Goal: Information Seeking & Learning: Learn about a topic

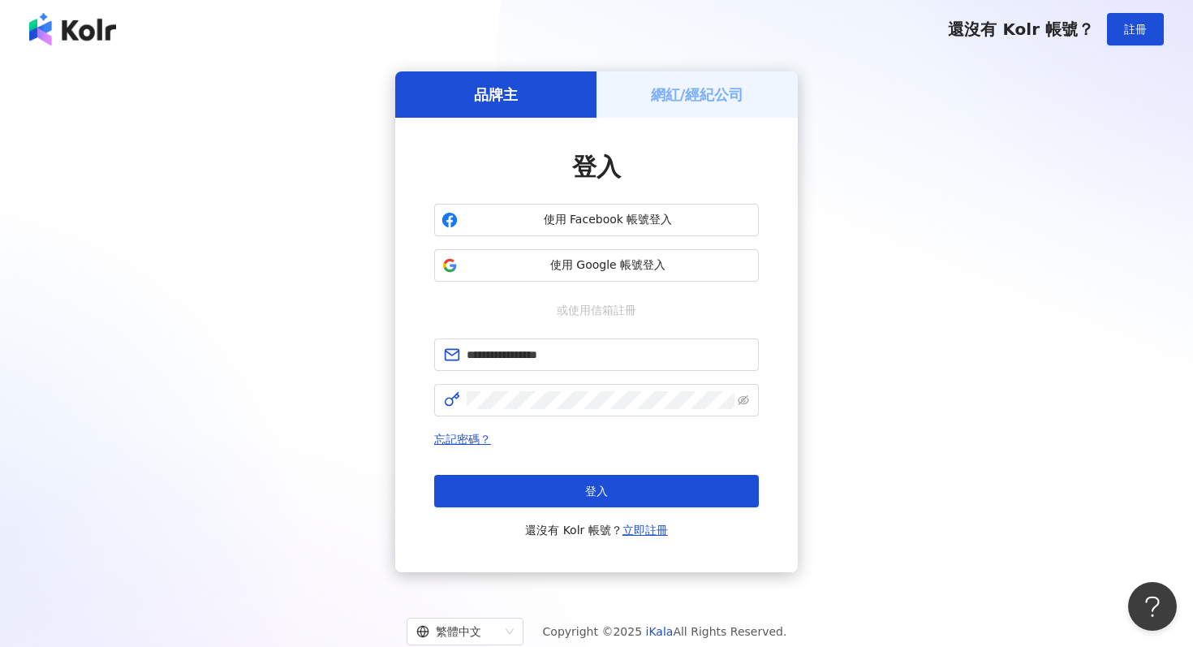
click at [581, 497] on button "登入" at bounding box center [596, 491] width 325 height 32
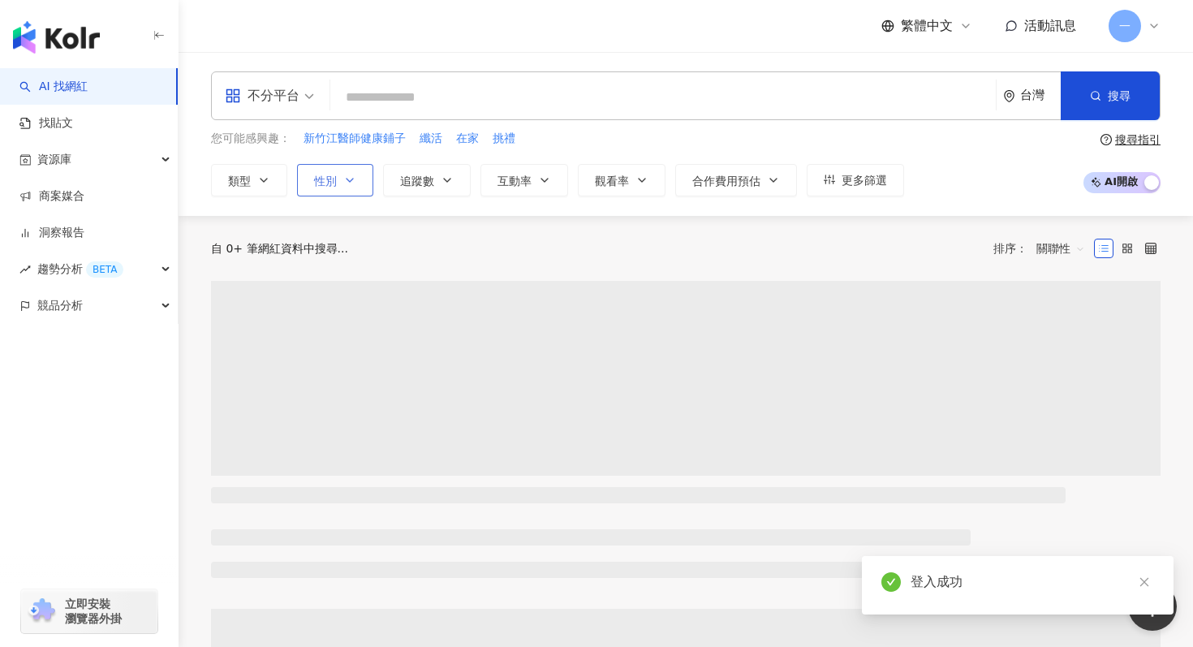
click at [358, 179] on button "性別" at bounding box center [335, 180] width 76 height 32
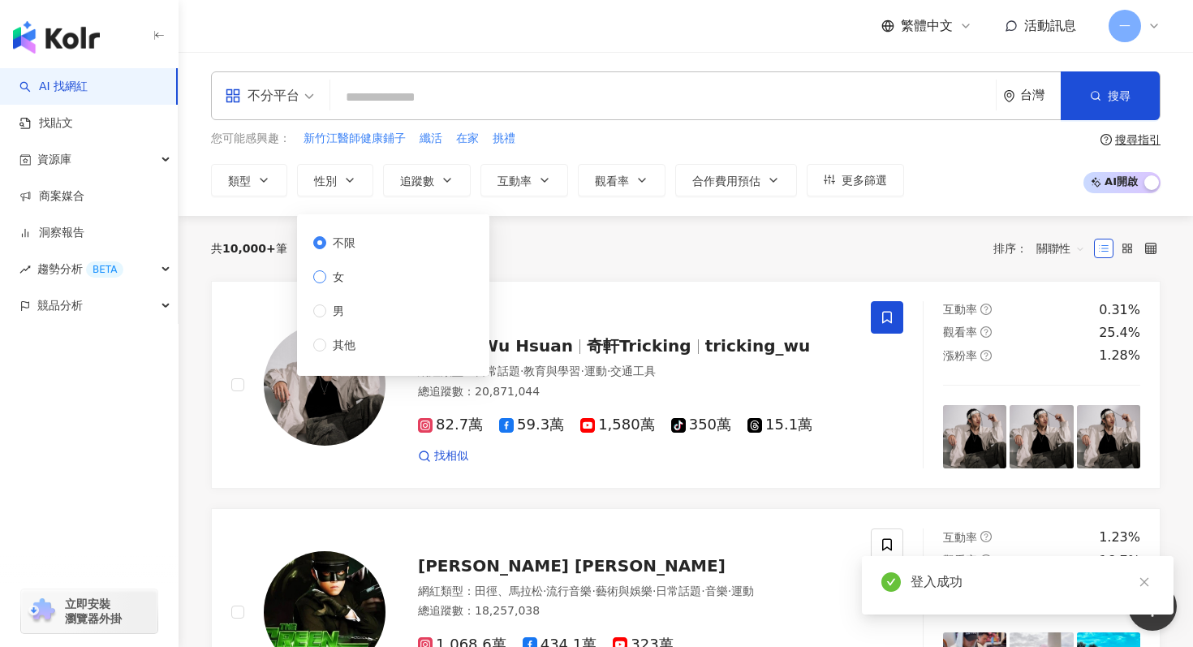
click at [355, 272] on label "女" at bounding box center [337, 277] width 49 height 18
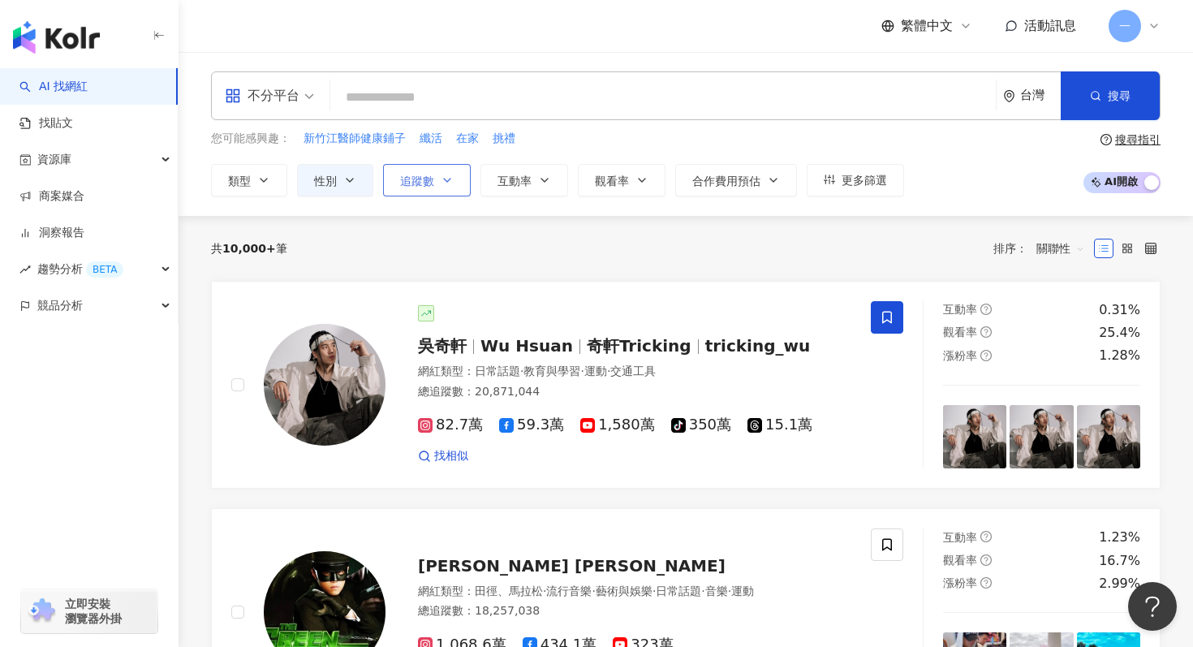
click at [421, 195] on button "追蹤數" at bounding box center [427, 180] width 88 height 32
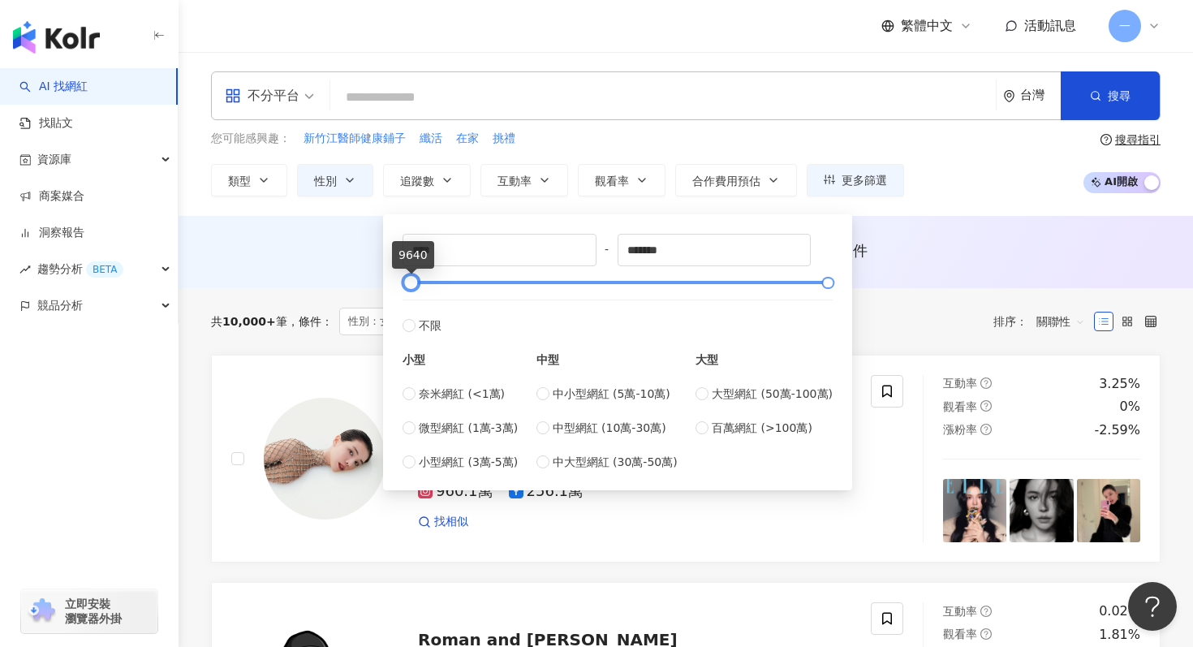
type input "****"
click at [410, 285] on div at bounding box center [409, 282] width 9 height 9
type input "******"
drag, startPoint x: 826, startPoint y: 277, endPoint x: 620, endPoint y: 279, distance: 206.2
click at [620, 279] on div at bounding box center [622, 282] width 9 height 9
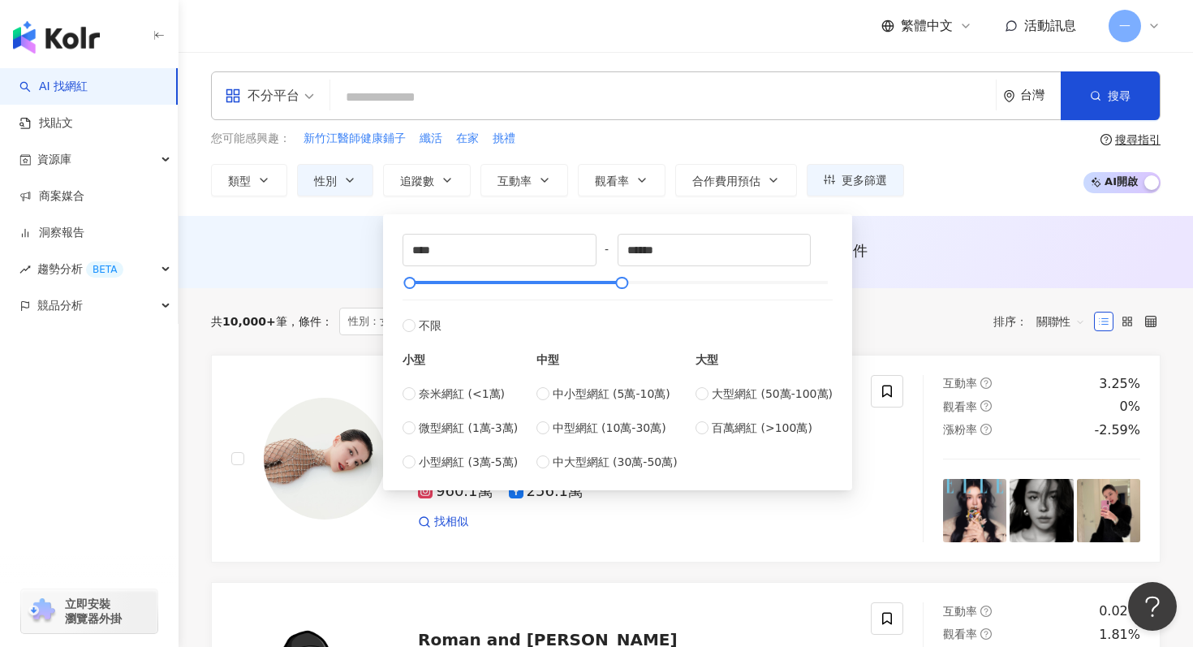
click at [622, 130] on div "您可能感興趣： 新竹江醫師健康鋪子 纖活 在家 挑禮" at bounding box center [557, 139] width 693 height 18
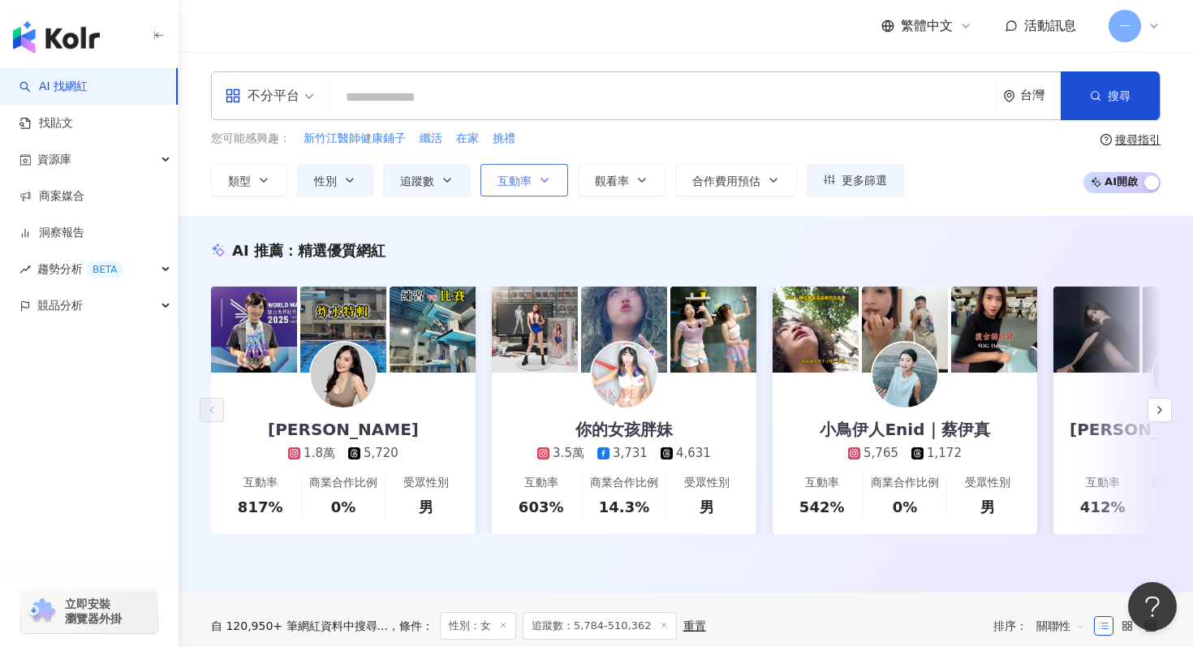
click at [532, 179] on button "互動率" at bounding box center [524, 180] width 88 height 32
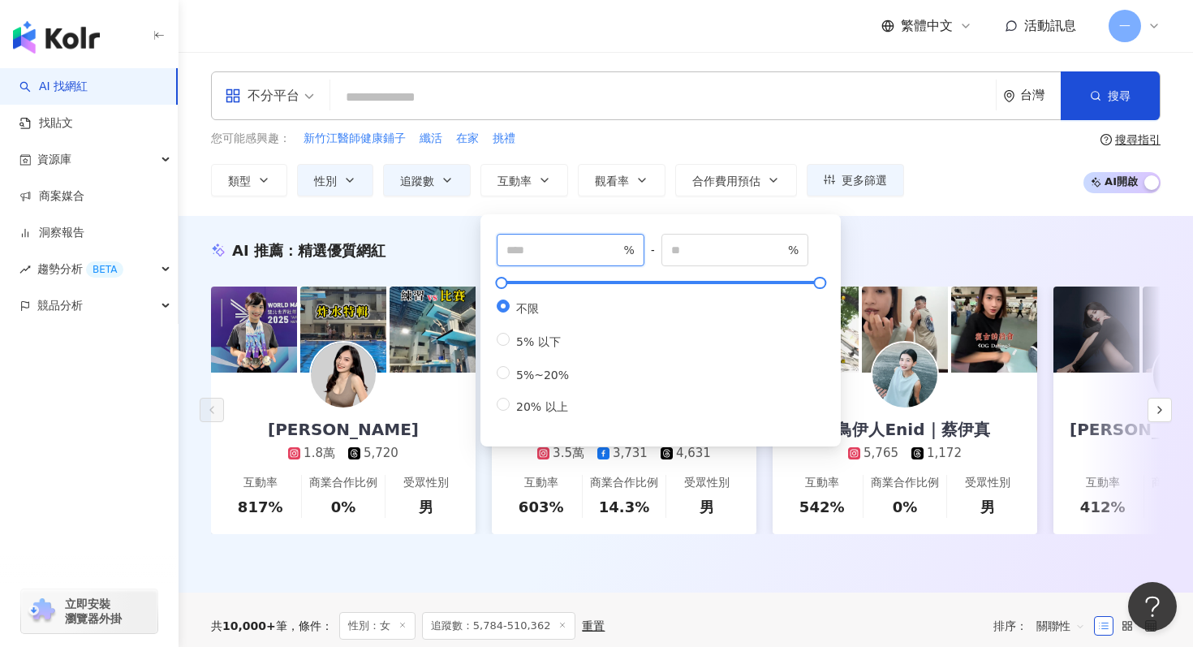
click at [519, 254] on input "number" at bounding box center [563, 250] width 114 height 18
type input "*"
click at [838, 214] on div "* % - % 不限 5% 以下 5%~20% 20% 以上" at bounding box center [660, 330] width 360 height 232
click at [858, 222] on div "AI 推薦 ： 精選優質網紅 林玉心 Serina 1.8萬 5,720 互動率 817% 商業合作比例 0% 受眾性別 男 你的女孩胖妹 3.5萬 3,73…" at bounding box center [686, 404] width 1014 height 377
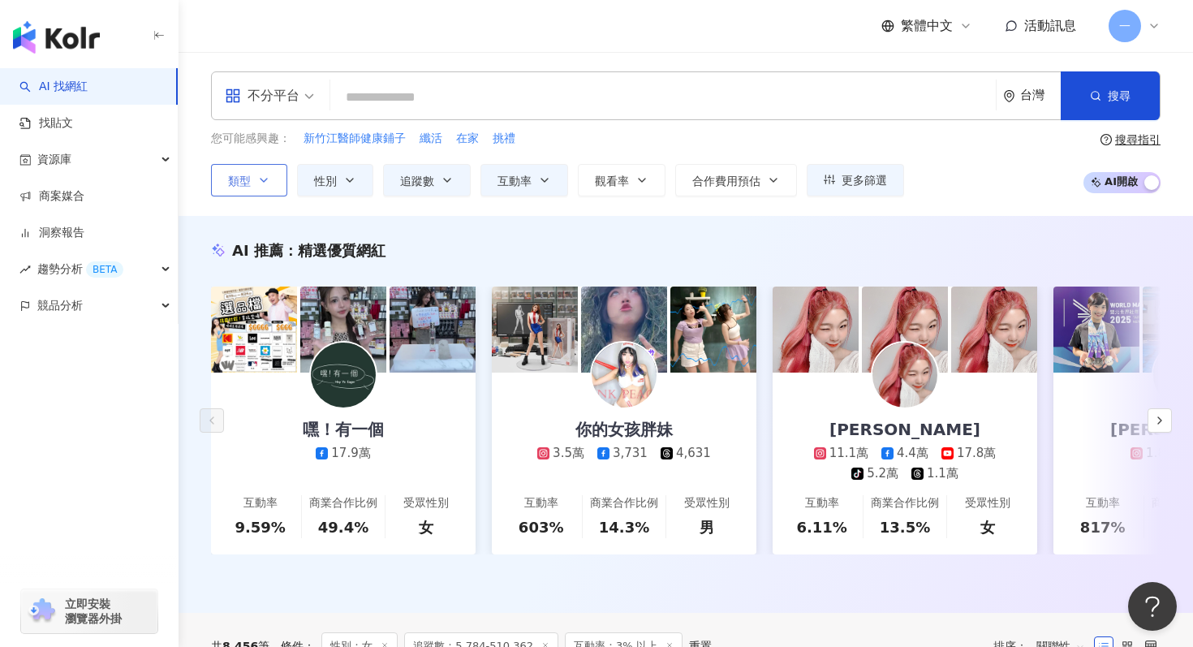
click at [275, 181] on button "類型" at bounding box center [249, 180] width 76 height 32
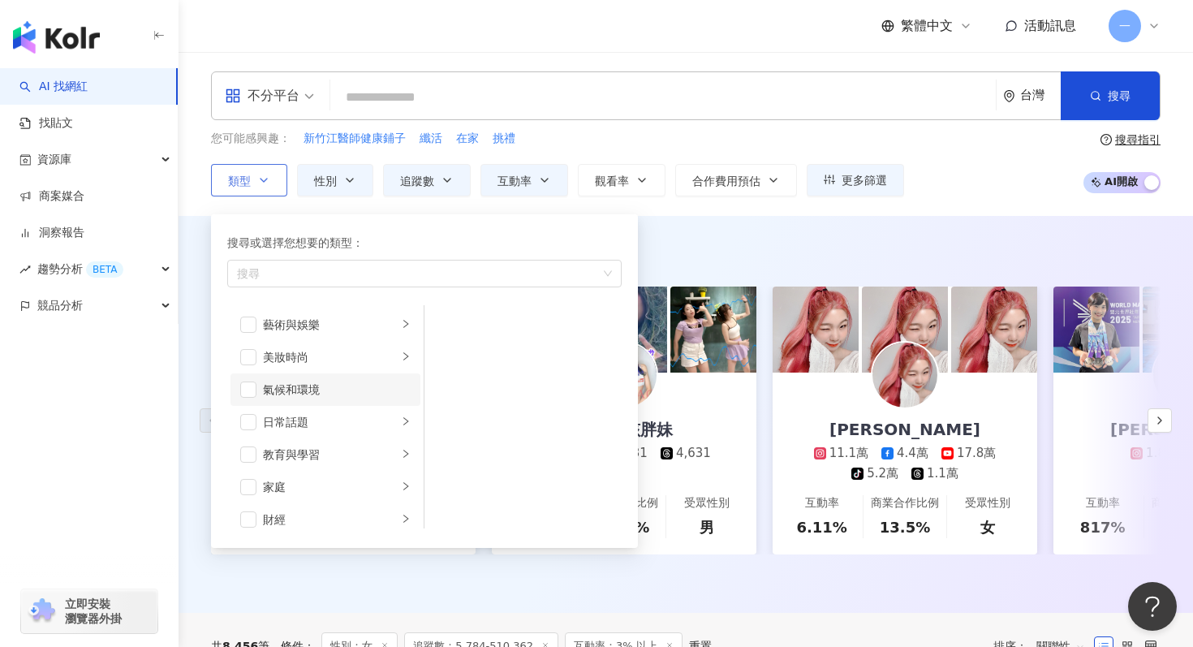
scroll to position [16, 0]
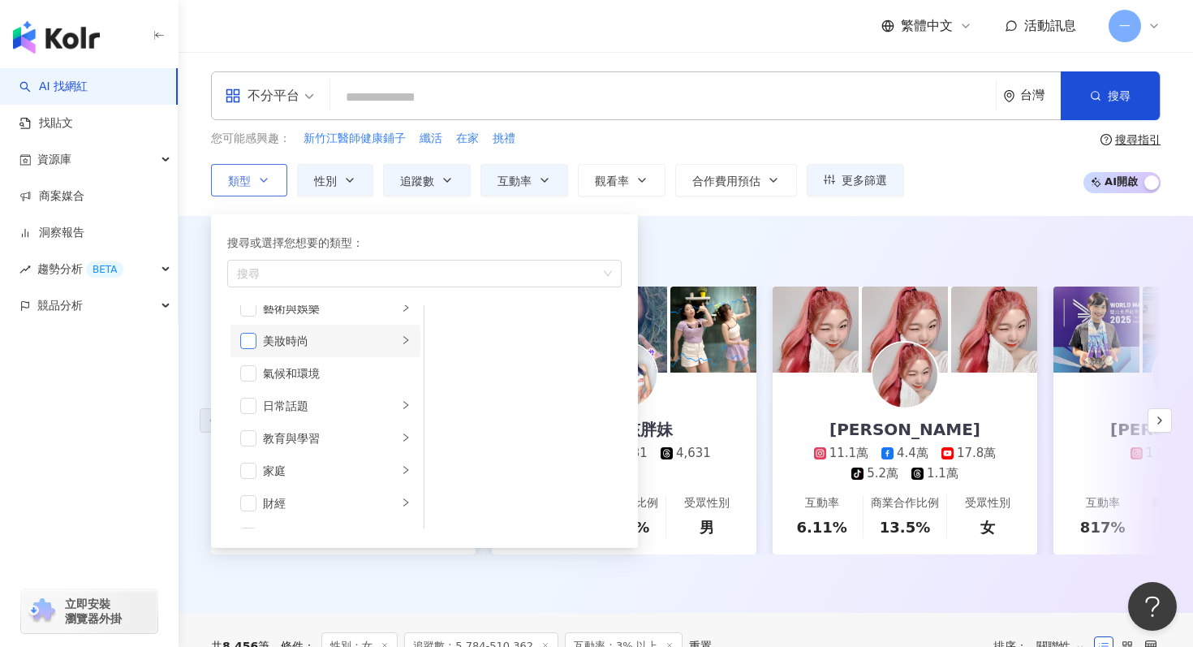
click at [254, 342] on span "button" at bounding box center [248, 341] width 16 height 16
click at [403, 339] on icon "right" at bounding box center [406, 340] width 10 height 10
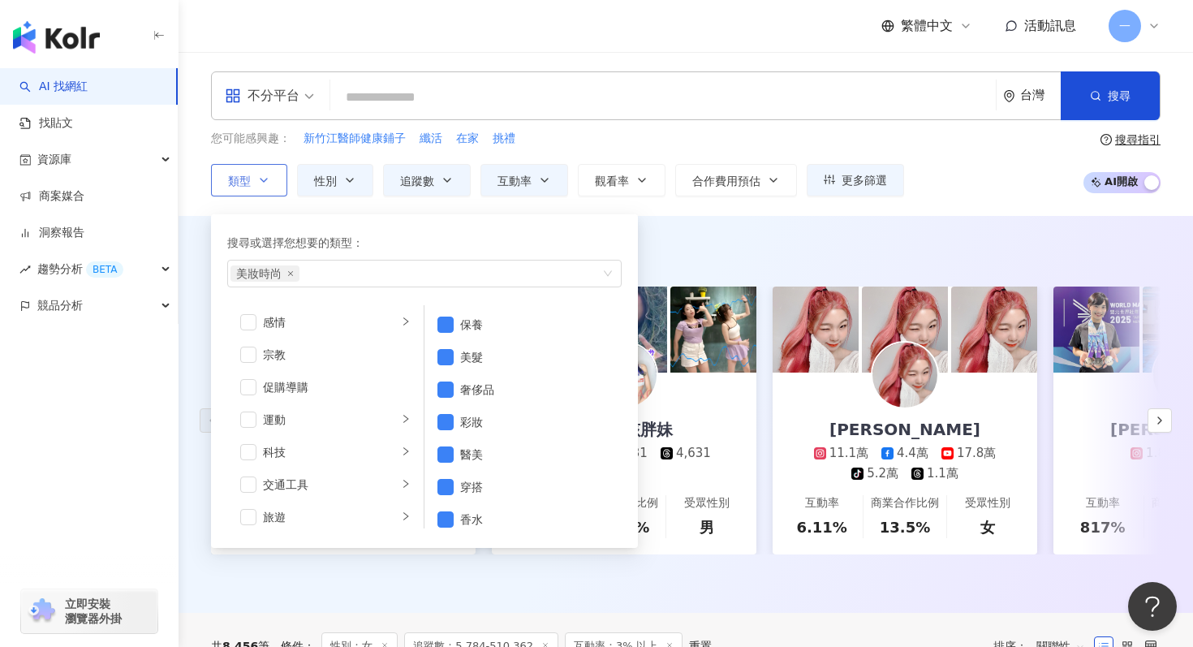
scroll to position [524, 0]
click at [250, 420] on span "button" at bounding box center [248, 417] width 16 height 16
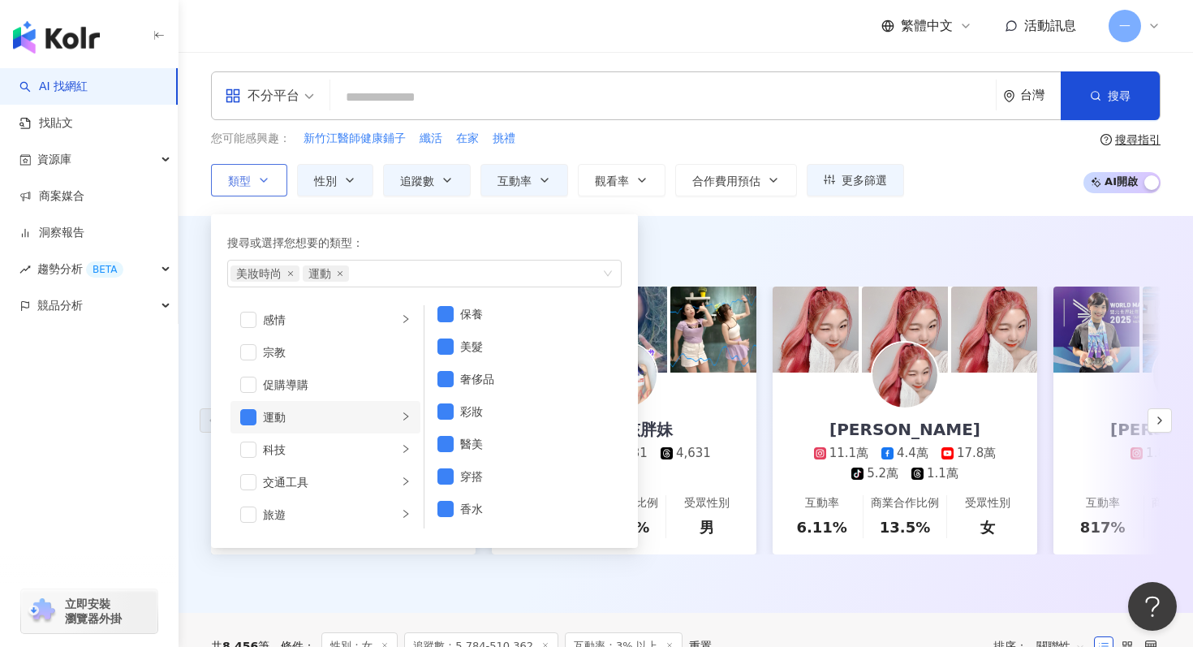
click at [403, 423] on div "button" at bounding box center [406, 416] width 10 height 15
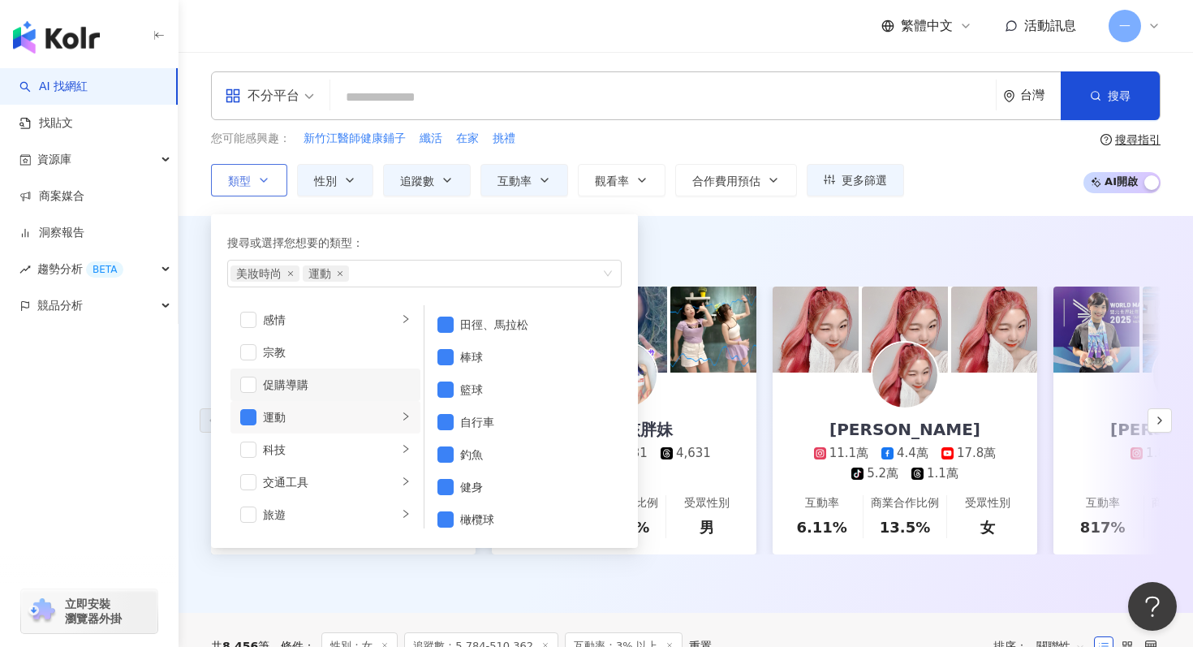
scroll to position [0, 0]
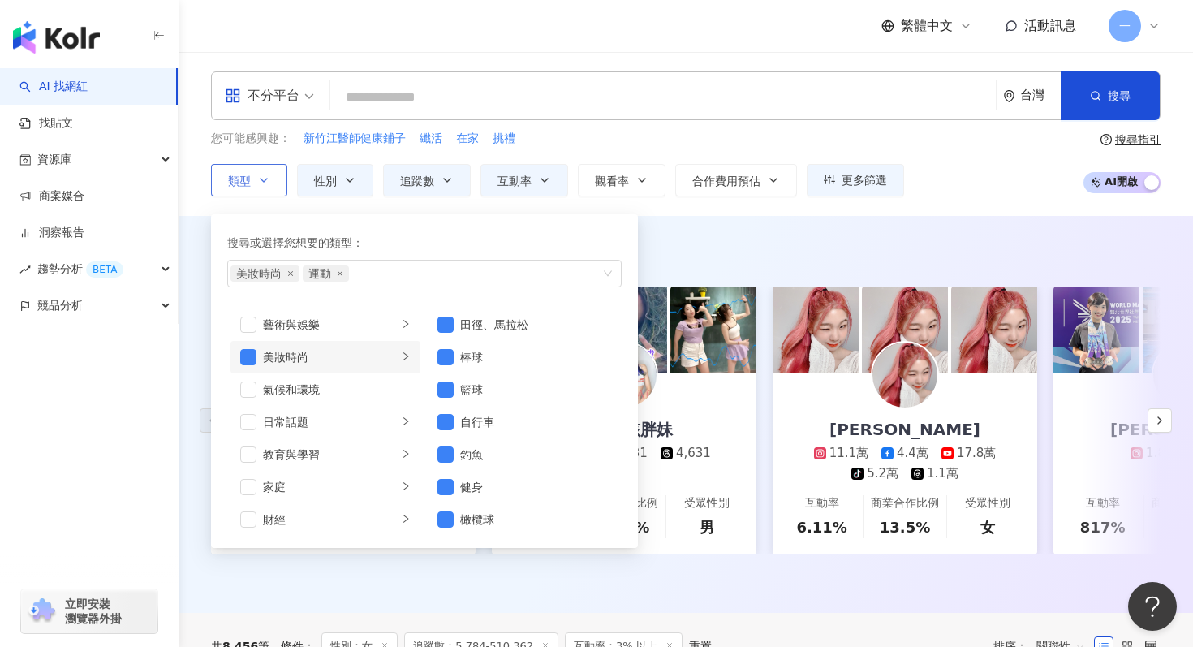
click at [407, 356] on icon "right" at bounding box center [406, 356] width 10 height 10
click at [666, 237] on div "AI 推薦 ： 精選優質網紅 嘿！有一個 17.9萬 互動率 9.59% 商業合作比例 49.4% 受眾性別 女 你的女孩胖妹 3.5萬 3,731 4,63…" at bounding box center [686, 414] width 1014 height 397
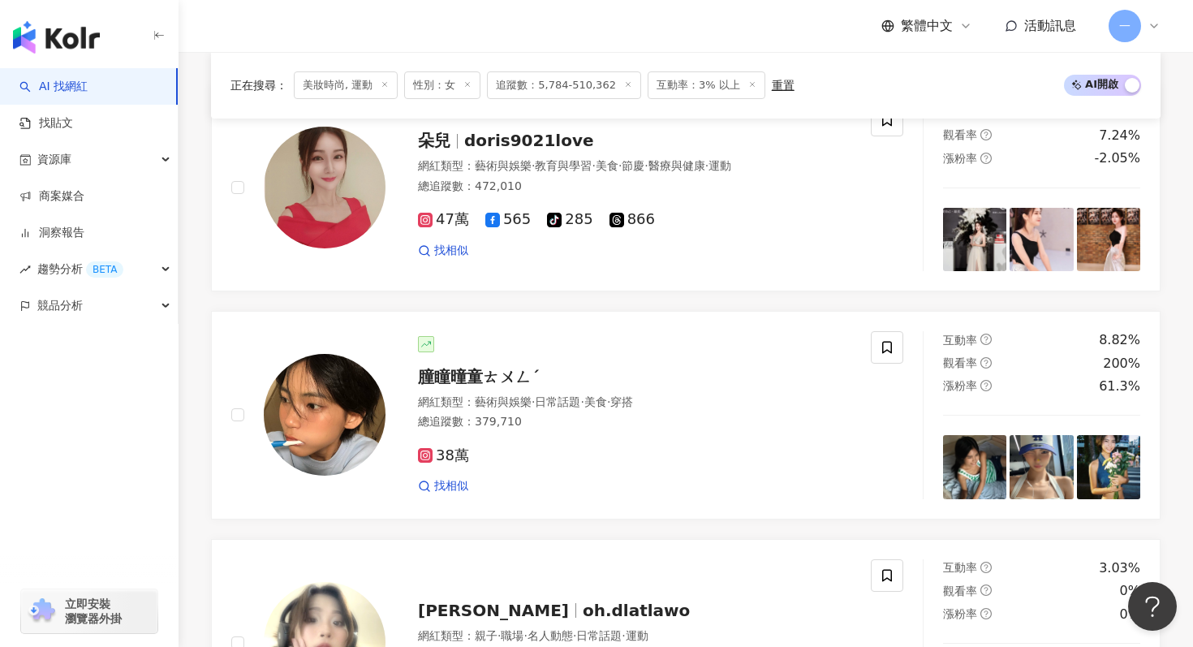
scroll to position [576, 0]
click at [429, 459] on icon at bounding box center [425, 454] width 15 height 15
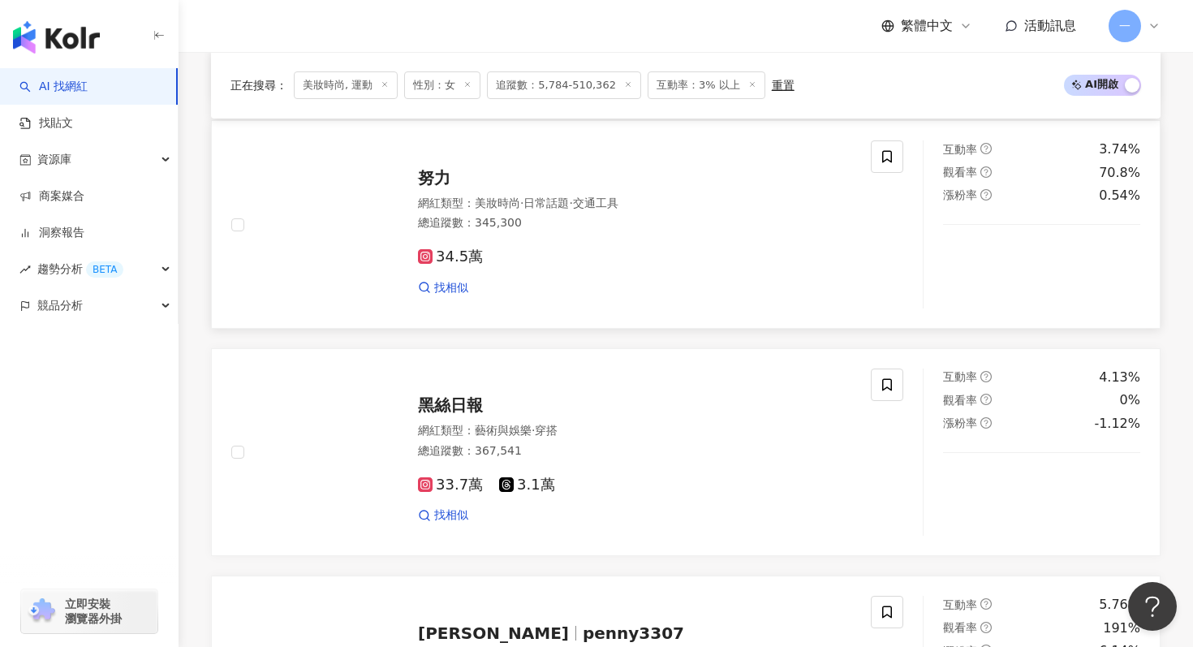
scroll to position [1222, 0]
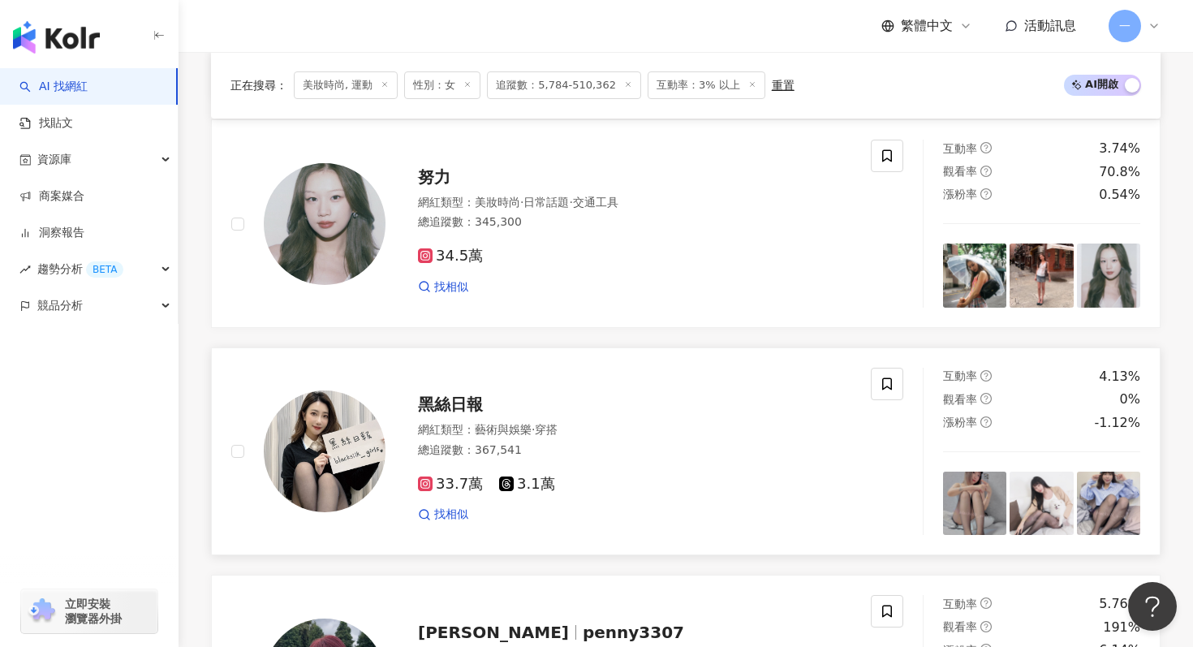
click at [447, 488] on span "33.7萬" at bounding box center [450, 484] width 65 height 17
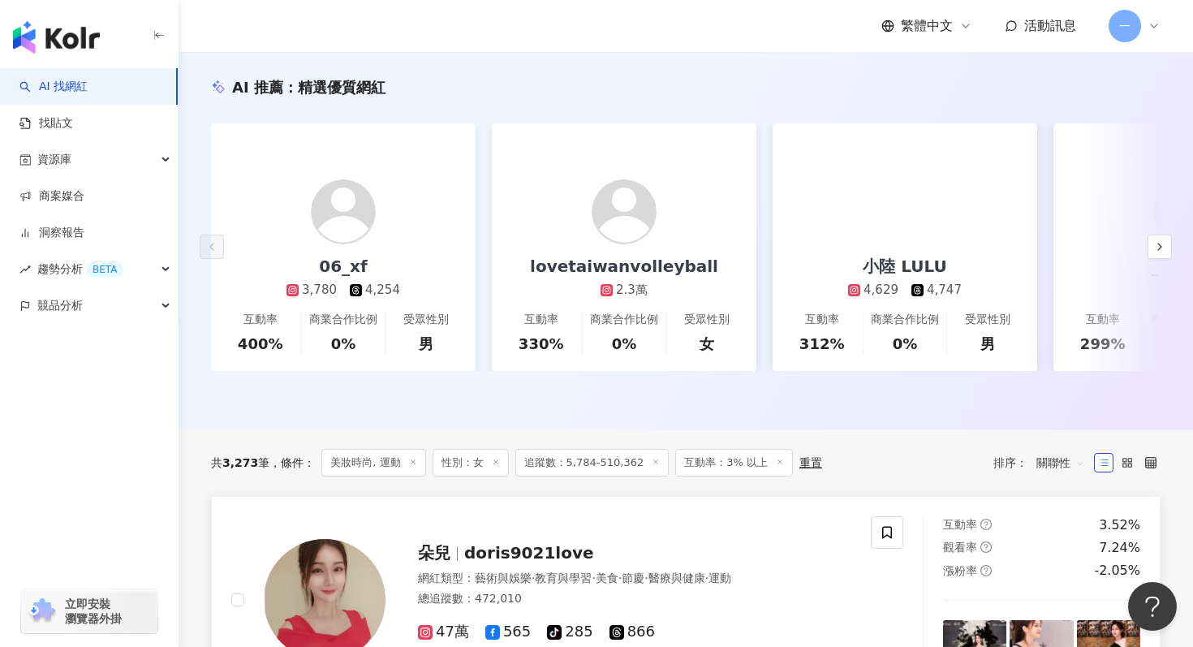
scroll to position [0, 0]
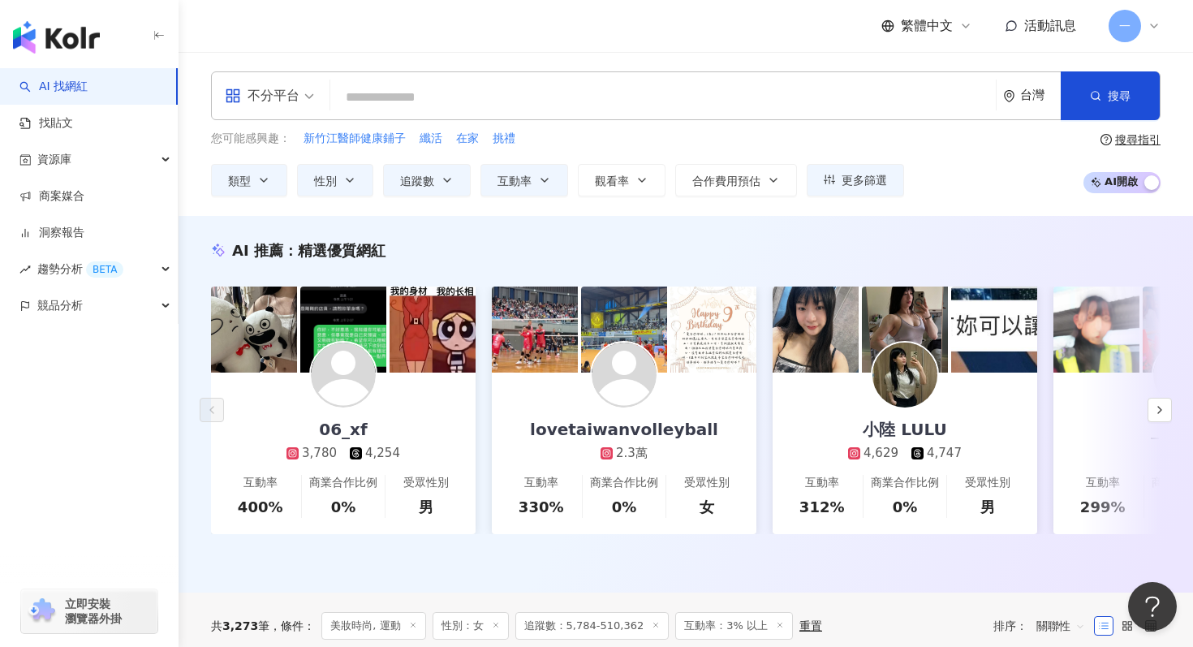
click at [720, 154] on div "您可能感興趣： 新竹江醫師健康鋪子 纖活 在家 挑禮 類型 性別 追蹤數 互動率 觀看率 合作費用預估 更多篩選 不限 女 男 其他 **** - *****…" at bounding box center [557, 163] width 693 height 67
click at [718, 170] on button "合作費用預估" at bounding box center [736, 180] width 122 height 32
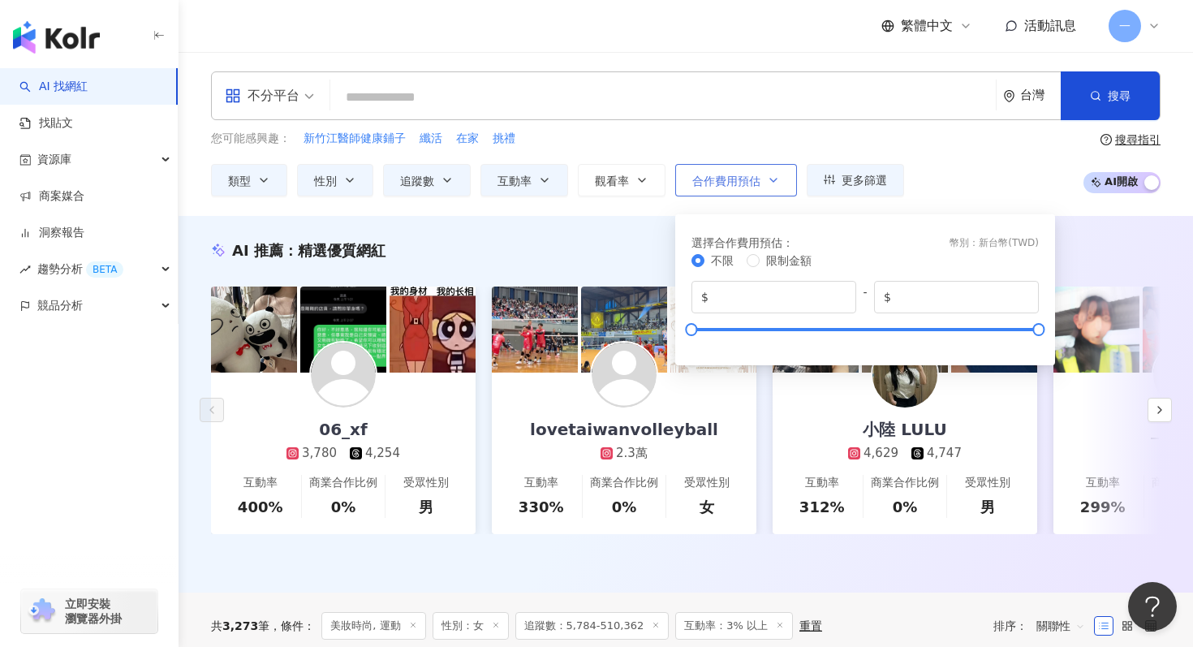
click at [718, 170] on button "合作費用預估" at bounding box center [736, 180] width 122 height 32
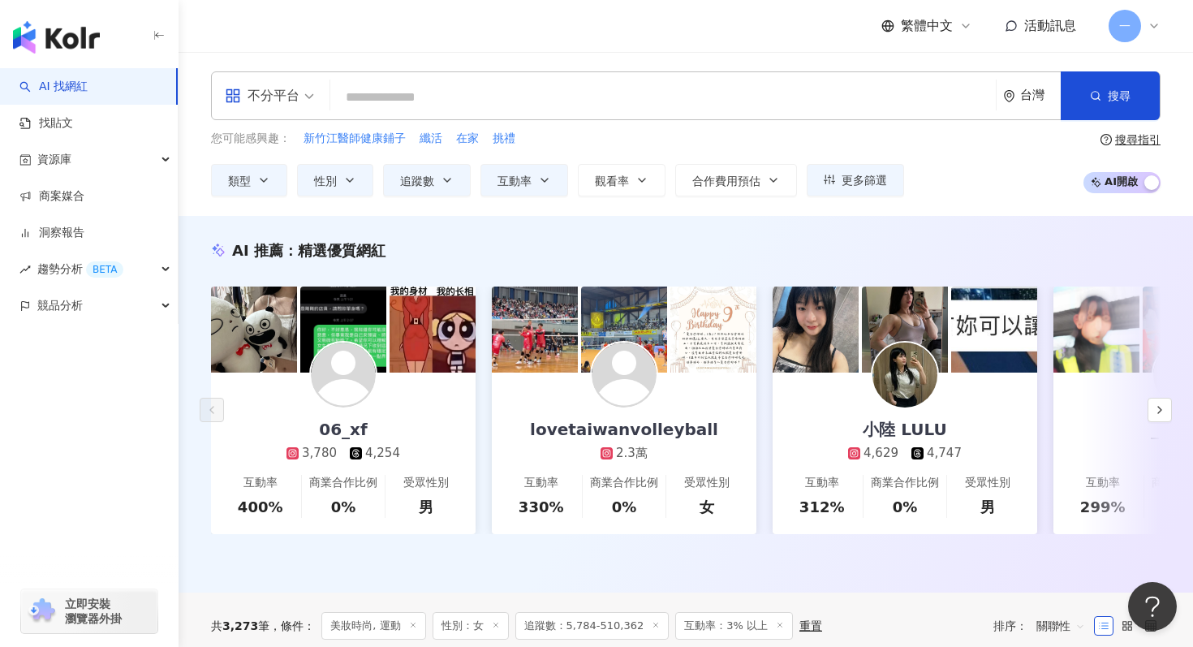
click at [639, 162] on div "您可能感興趣： 新竹江醫師健康鋪子 纖活 在家 挑禮 類型 性別 追蹤數 互動率 觀看率 合作費用預估 更多篩選 不限 女 男 其他 **** - *****…" at bounding box center [557, 163] width 693 height 67
click at [637, 183] on icon "button" at bounding box center [641, 180] width 13 height 13
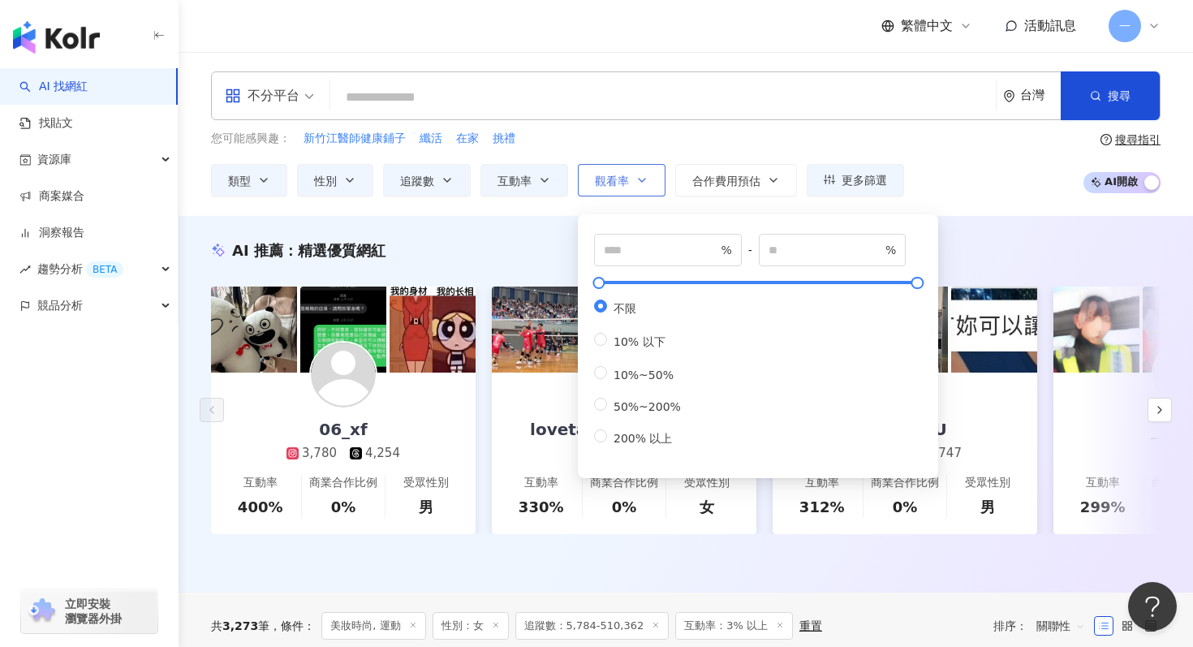
click at [637, 181] on icon "button" at bounding box center [641, 180] width 13 height 13
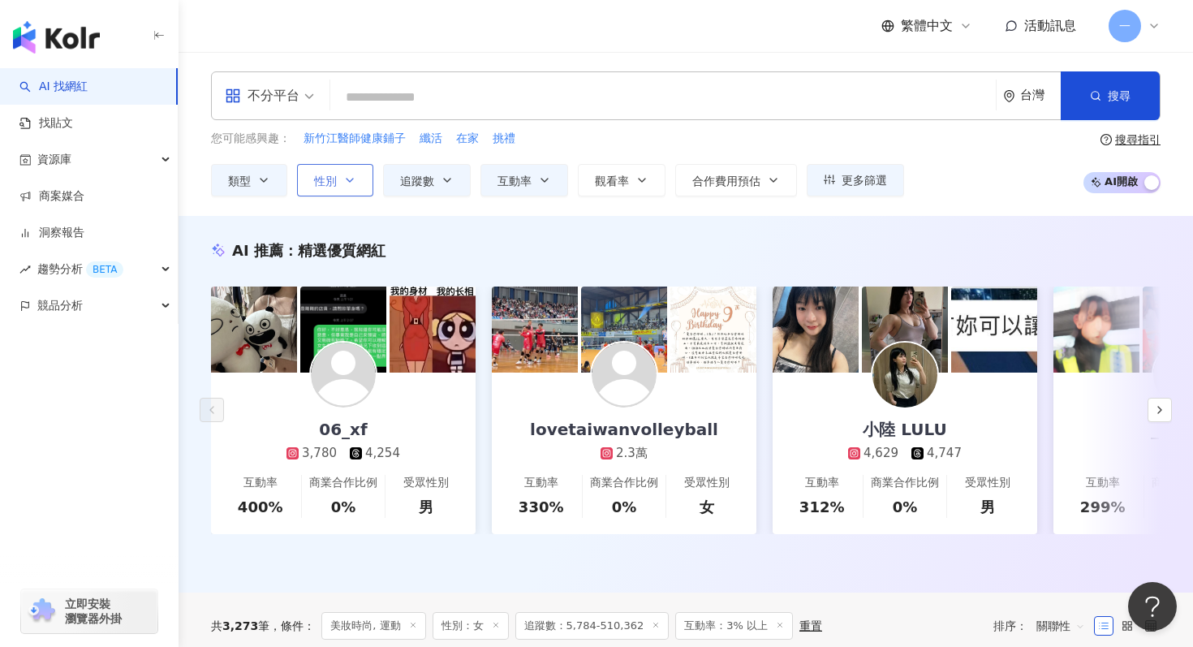
click at [336, 181] on span "性別" at bounding box center [325, 180] width 23 height 13
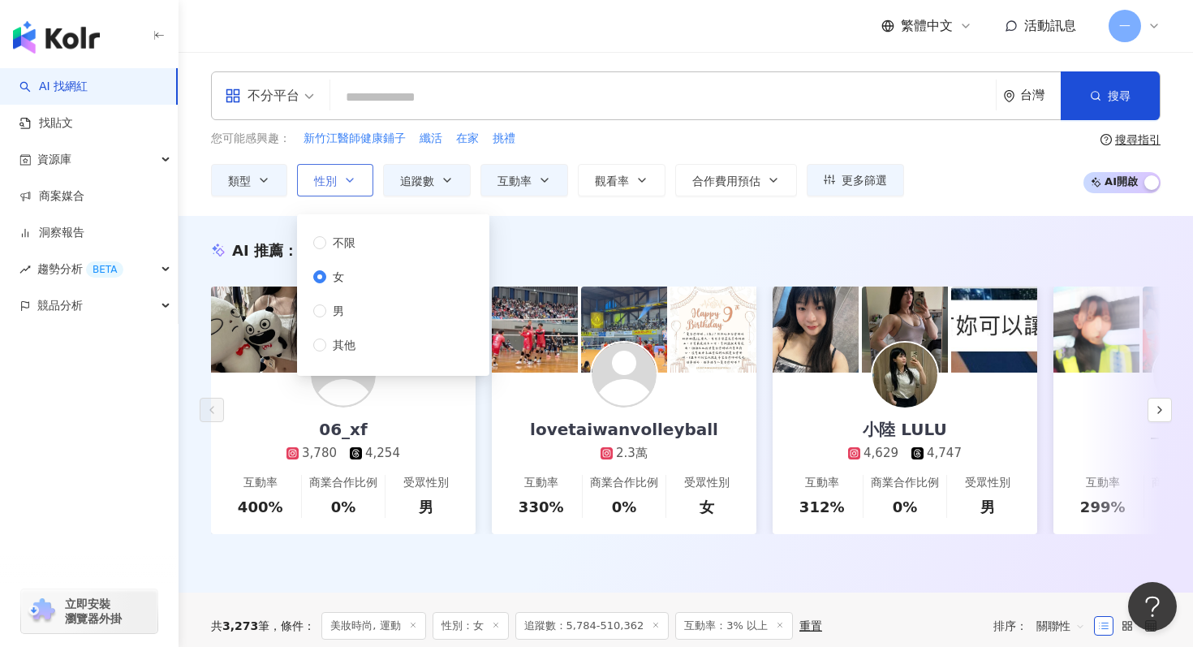
click at [336, 181] on span "性別" at bounding box center [325, 180] width 23 height 13
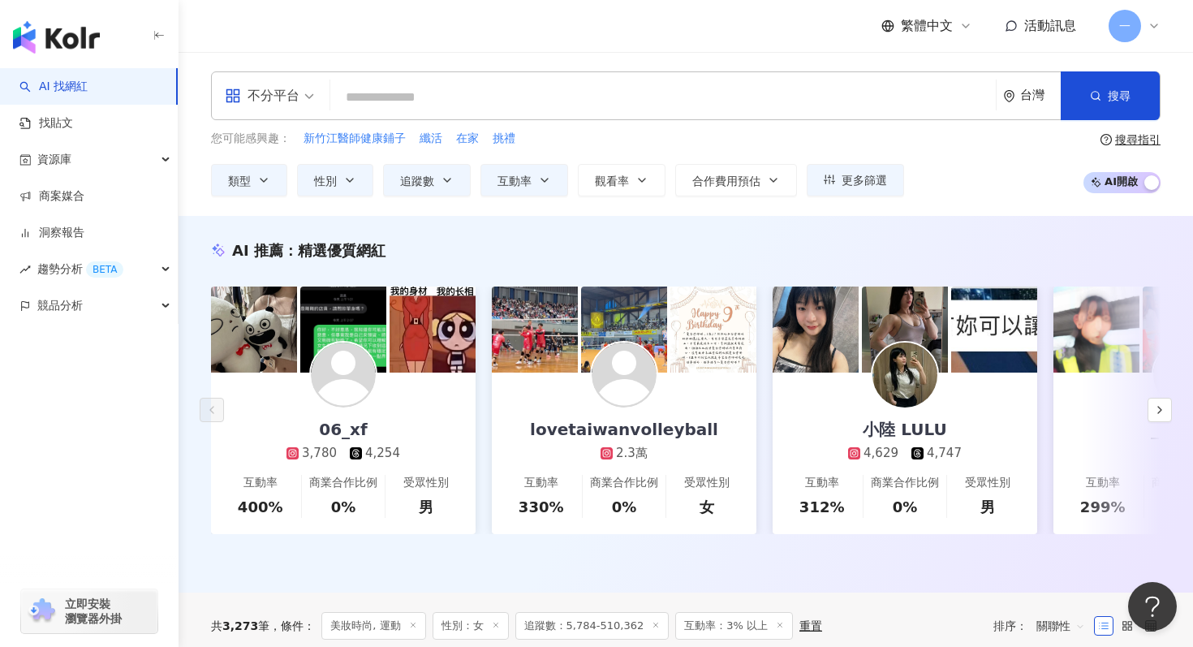
click at [293, 176] on div "類型 性別 追蹤數 互動率 觀看率 合作費用預估 更多篩選 不限 女 男 其他 **** - ****** 不限 小型 奈米網紅 (<1萬) 微型網紅 (1萬…" at bounding box center [557, 180] width 693 height 32
click at [283, 175] on button "類型" at bounding box center [249, 180] width 76 height 32
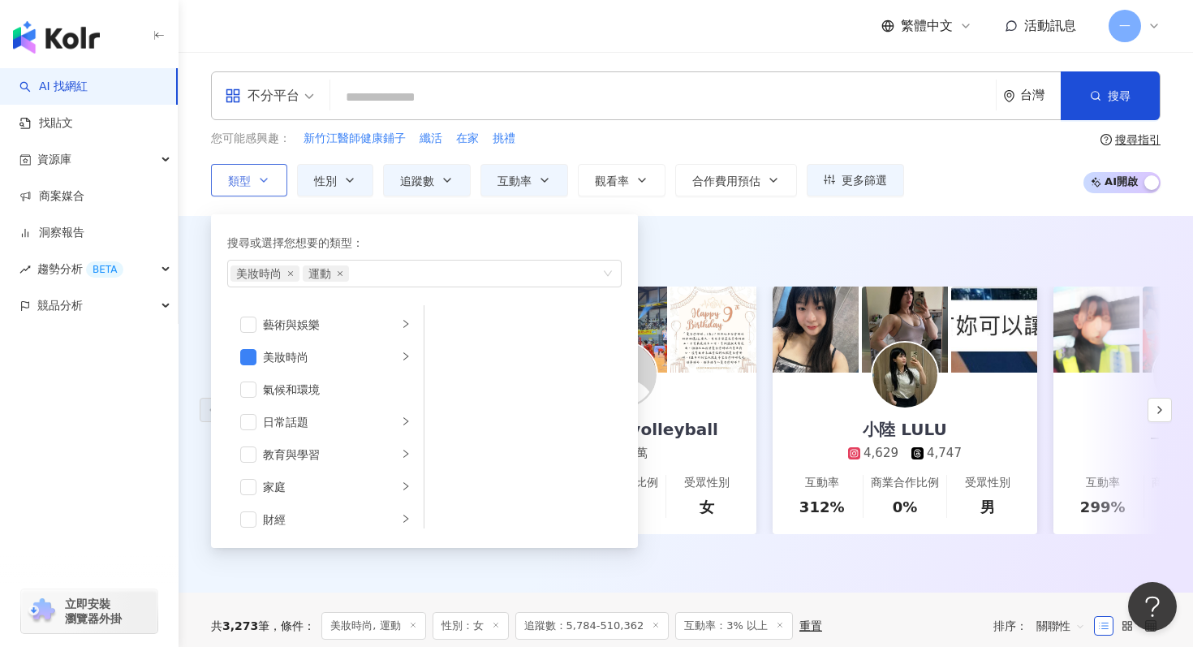
click at [282, 175] on button "類型 搜尋或選擇您想要的類型： 美妝時尚 運動 藝術與娛樂 美妝時尚 氣候和環境 日常話題 教育與學習 家庭 財經 美食 命理占卜 遊戲 法政社會 生活風格 …" at bounding box center [249, 180] width 76 height 32
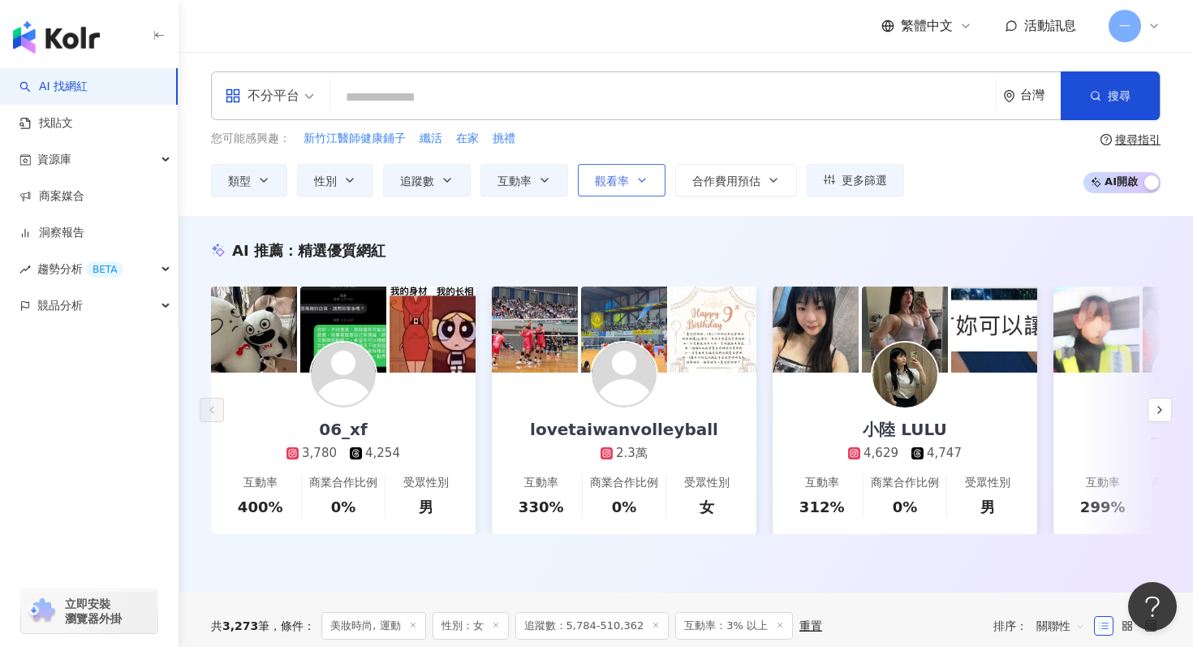
click at [638, 177] on icon "button" at bounding box center [641, 180] width 13 height 13
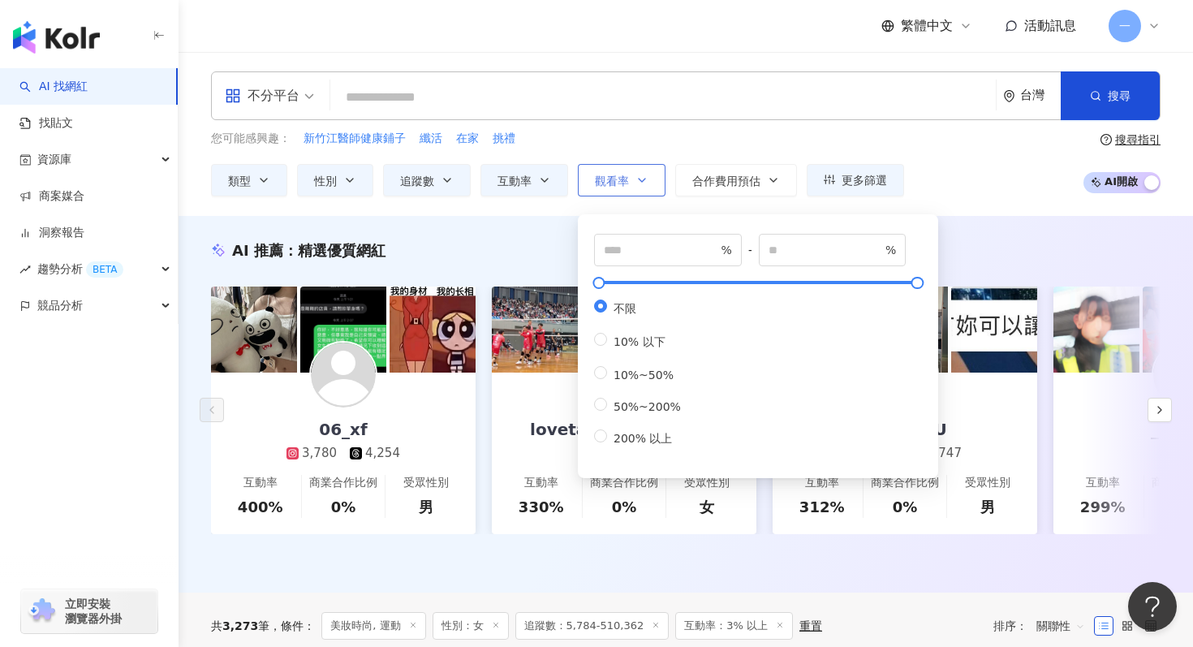
click at [638, 177] on icon "button" at bounding box center [641, 180] width 13 height 13
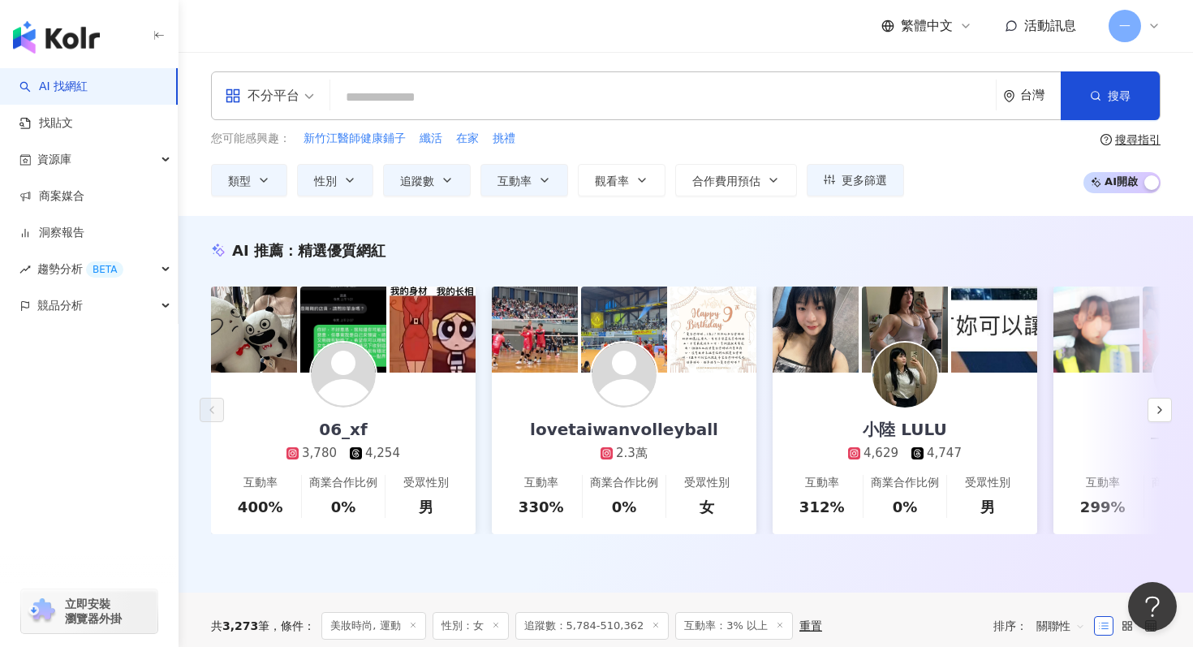
click at [749, 160] on div "您可能感興趣： 新竹江醫師健康鋪子 纖活 在家 挑禮 類型 性別 追蹤數 互動率 觀看率 合作費用預估 更多篩選 不限 女 男 其他 **** - *****…" at bounding box center [557, 163] width 693 height 67
click at [749, 174] on span "合作費用預估" at bounding box center [726, 180] width 68 height 13
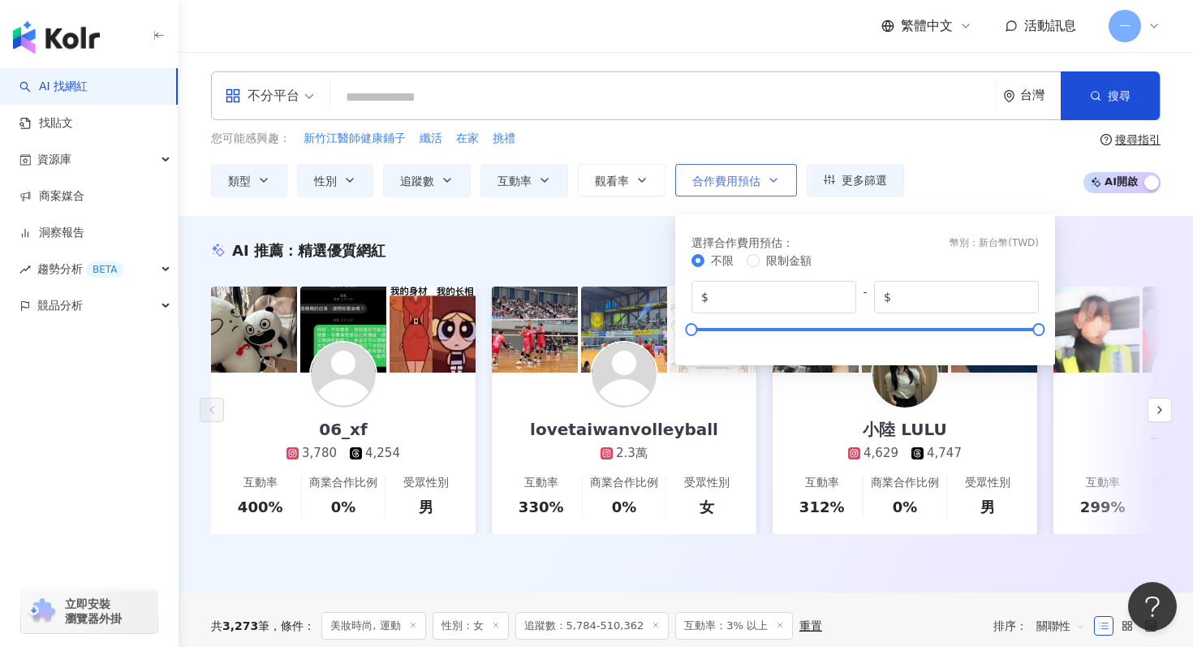
click at [749, 174] on span "合作費用預估" at bounding box center [726, 180] width 68 height 13
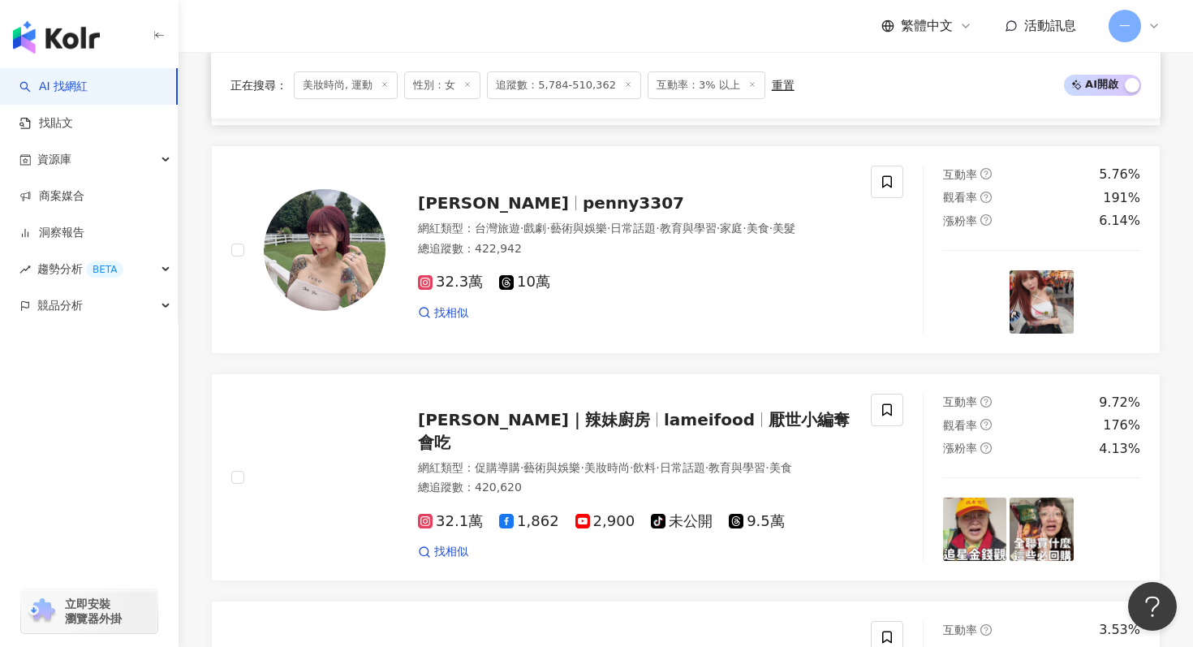
scroll to position [1679, 0]
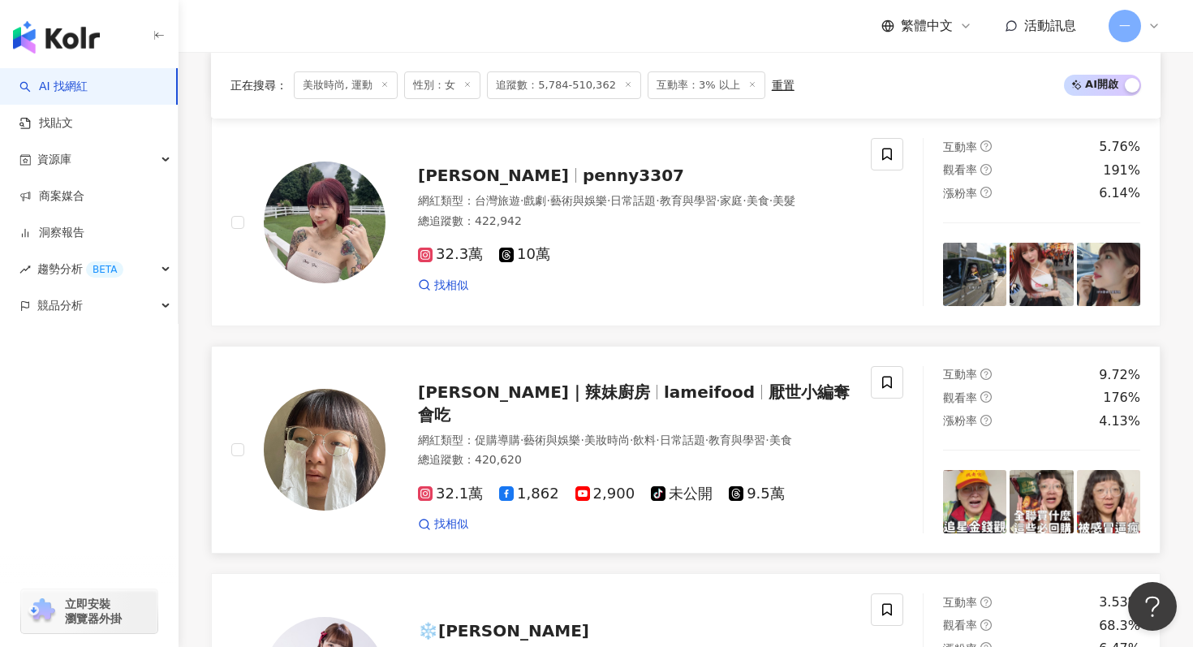
click at [737, 398] on span "厭世小編奪會吃" at bounding box center [634, 403] width 432 height 42
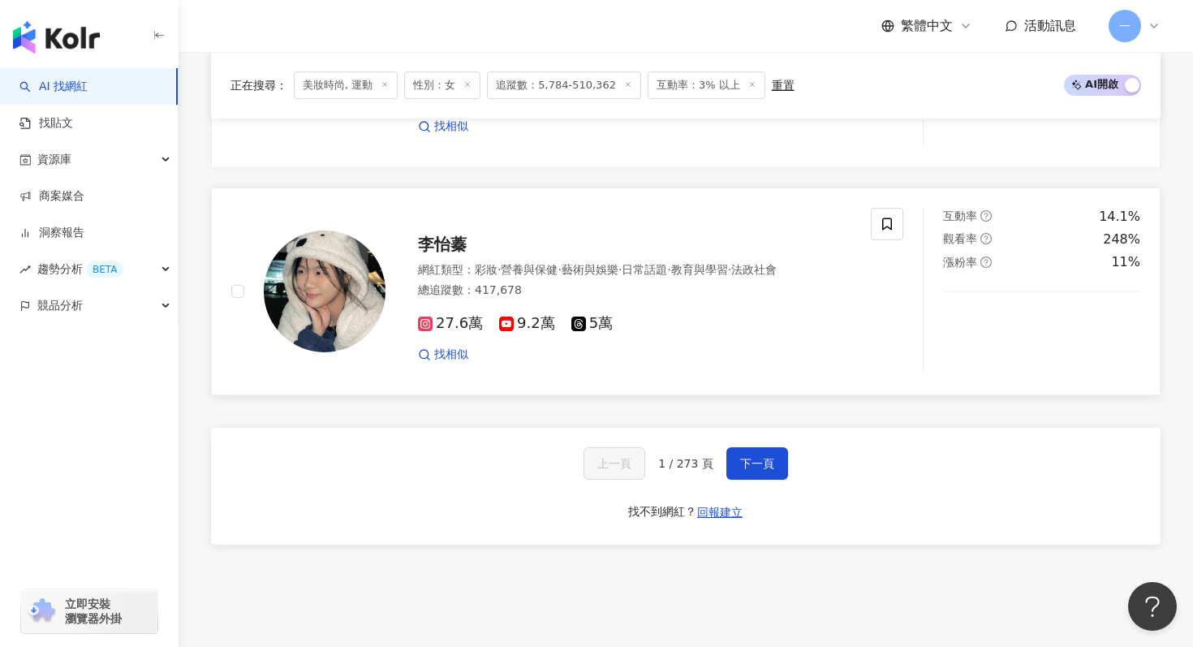
scroll to position [3023, 0]
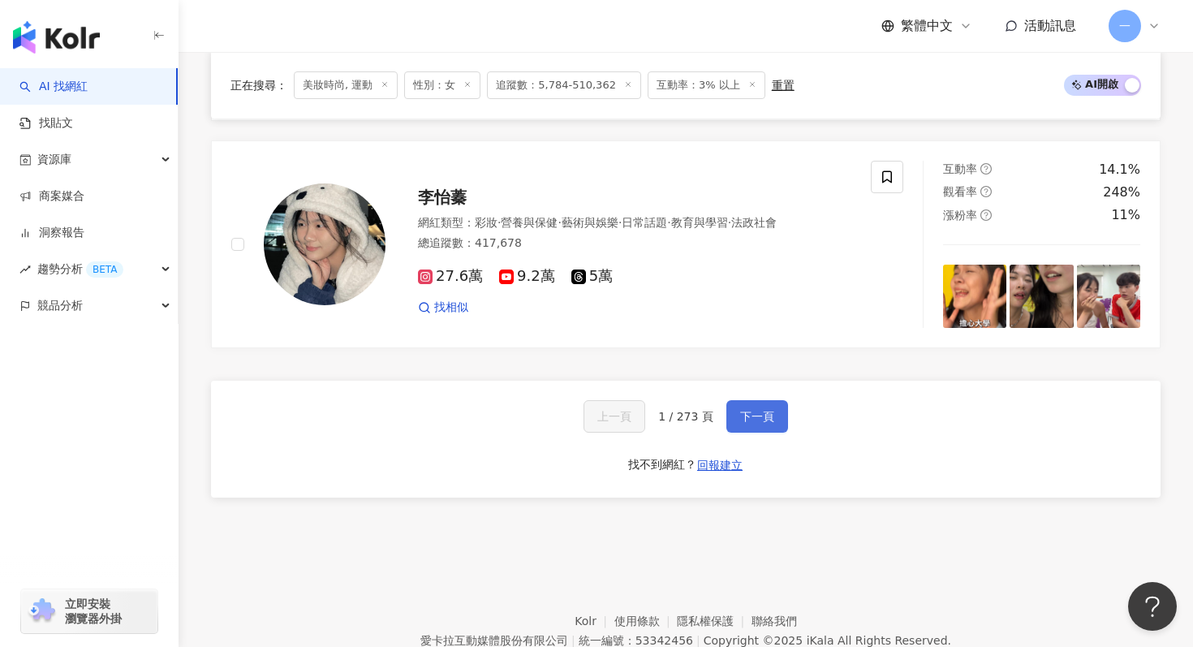
click at [769, 426] on button "下一頁" at bounding box center [757, 416] width 62 height 32
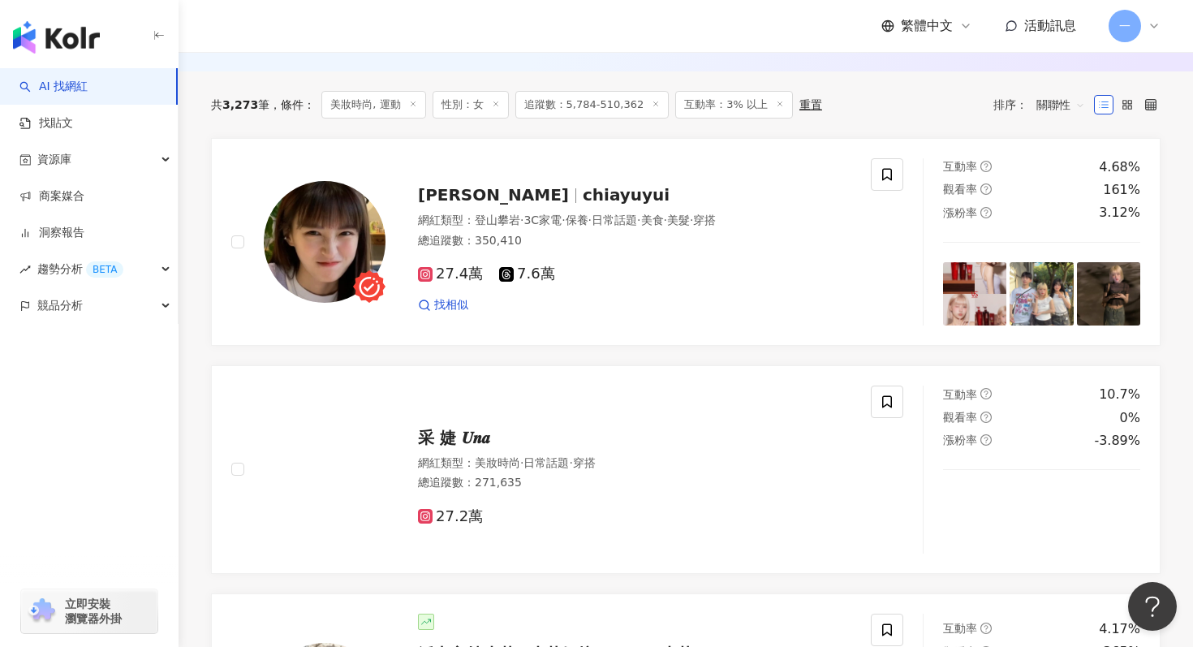
scroll to position [524, 0]
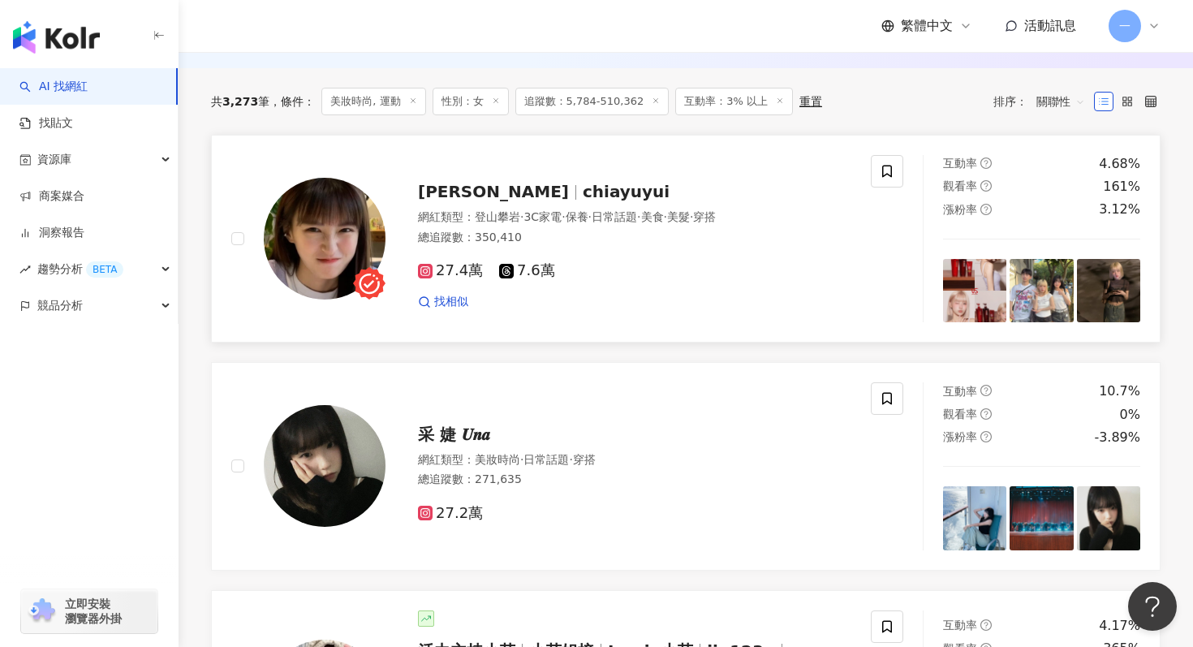
click at [583, 190] on span "chiayuyui" at bounding box center [626, 191] width 87 height 19
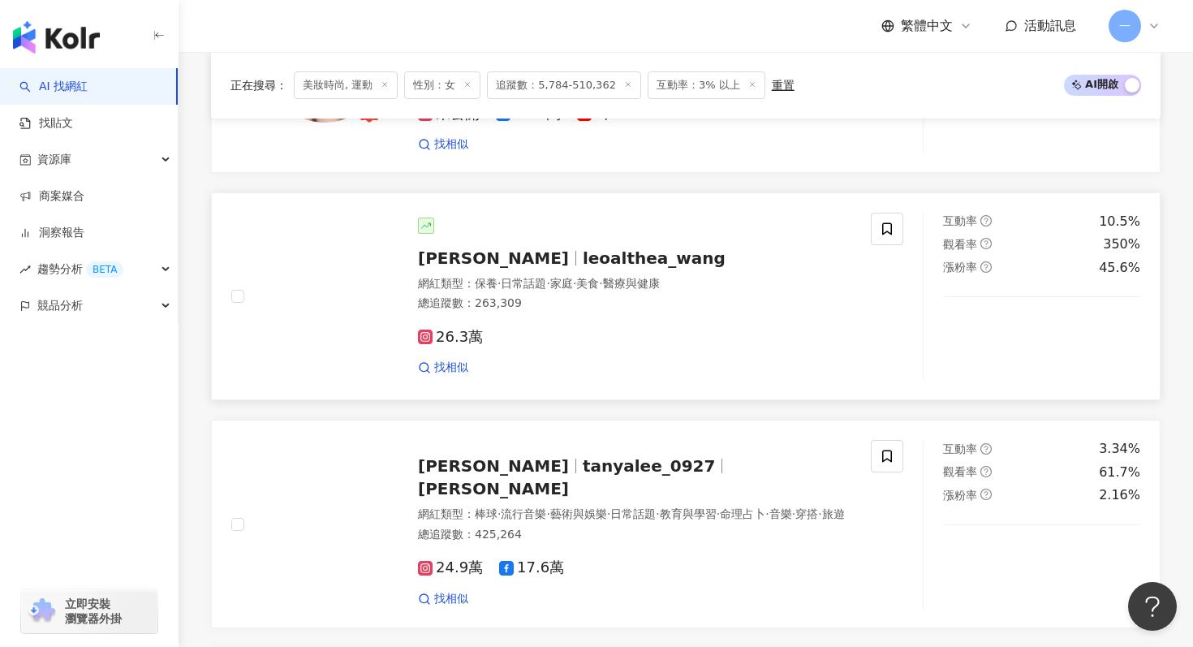
scroll to position [1166, 0]
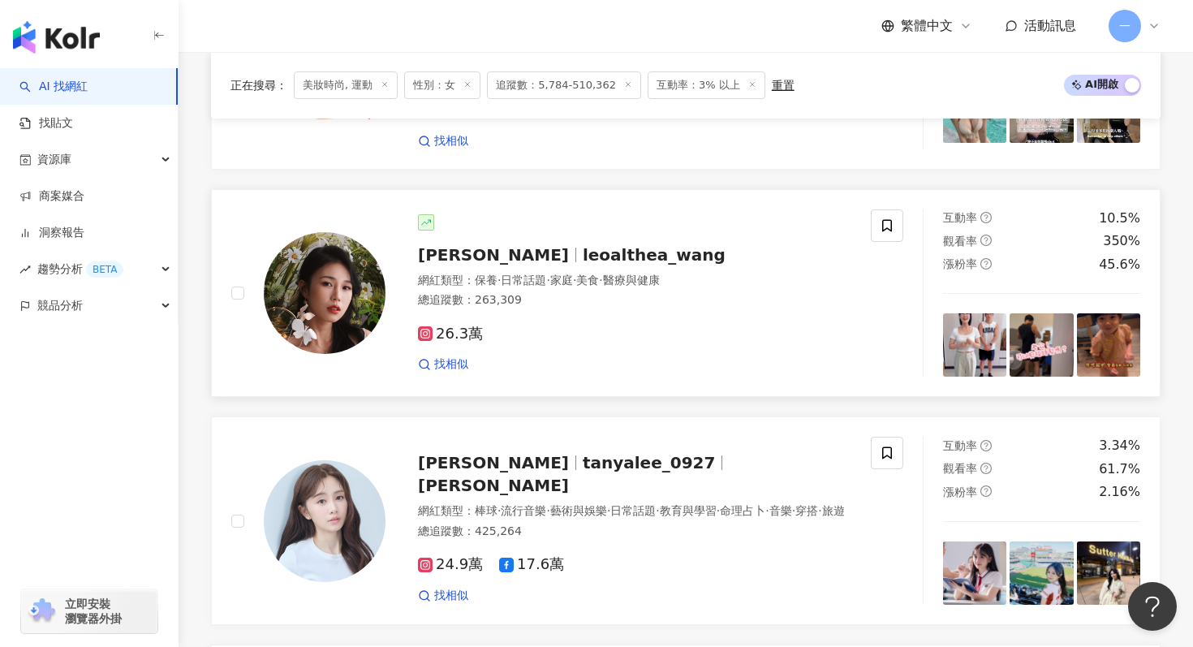
click at [587, 245] on span "leoalthea_wang" at bounding box center [654, 254] width 143 height 19
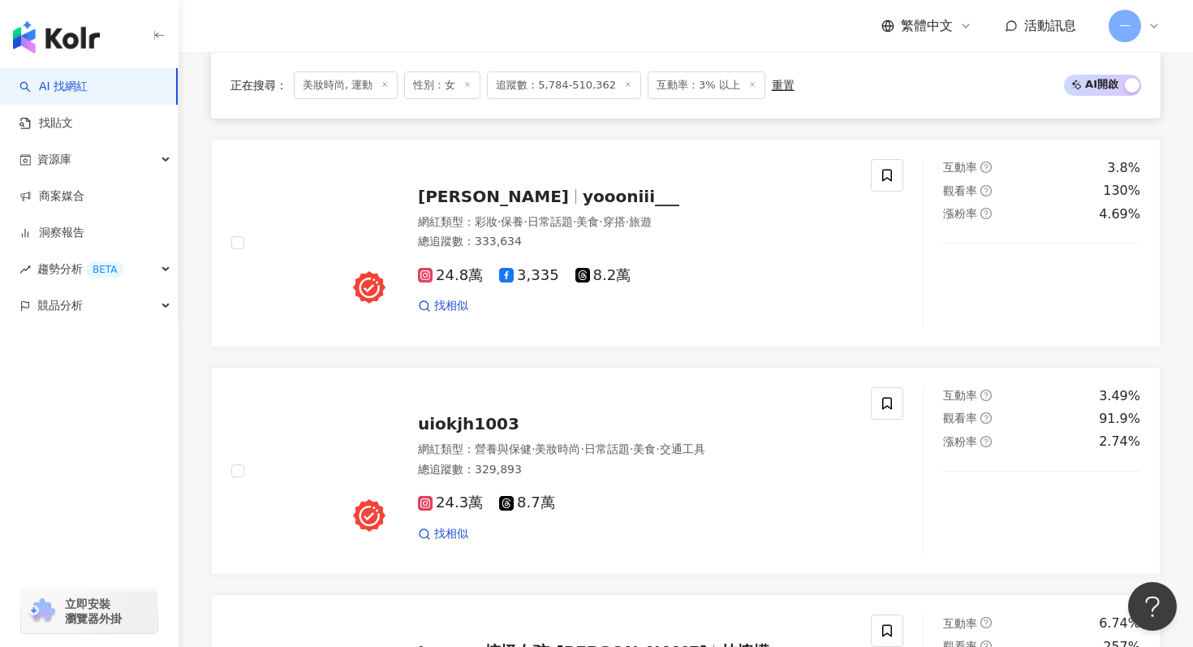
scroll to position [1673, 0]
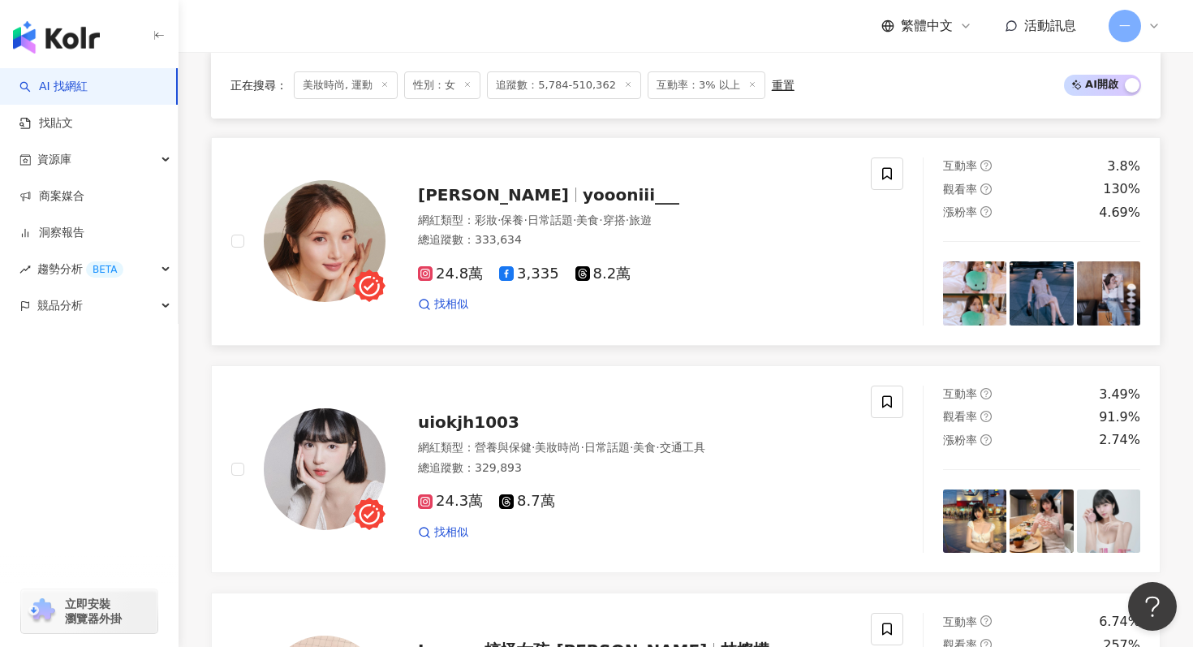
click at [583, 185] on span "yoooniii___" at bounding box center [631, 194] width 97 height 19
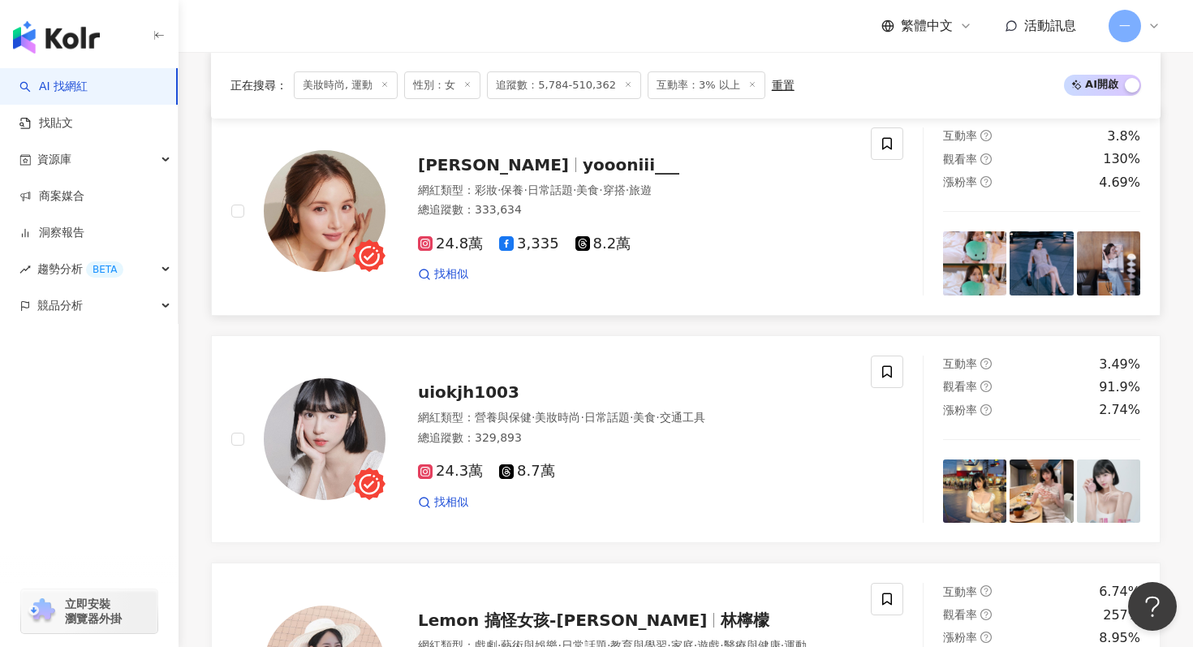
scroll to position [1713, 0]
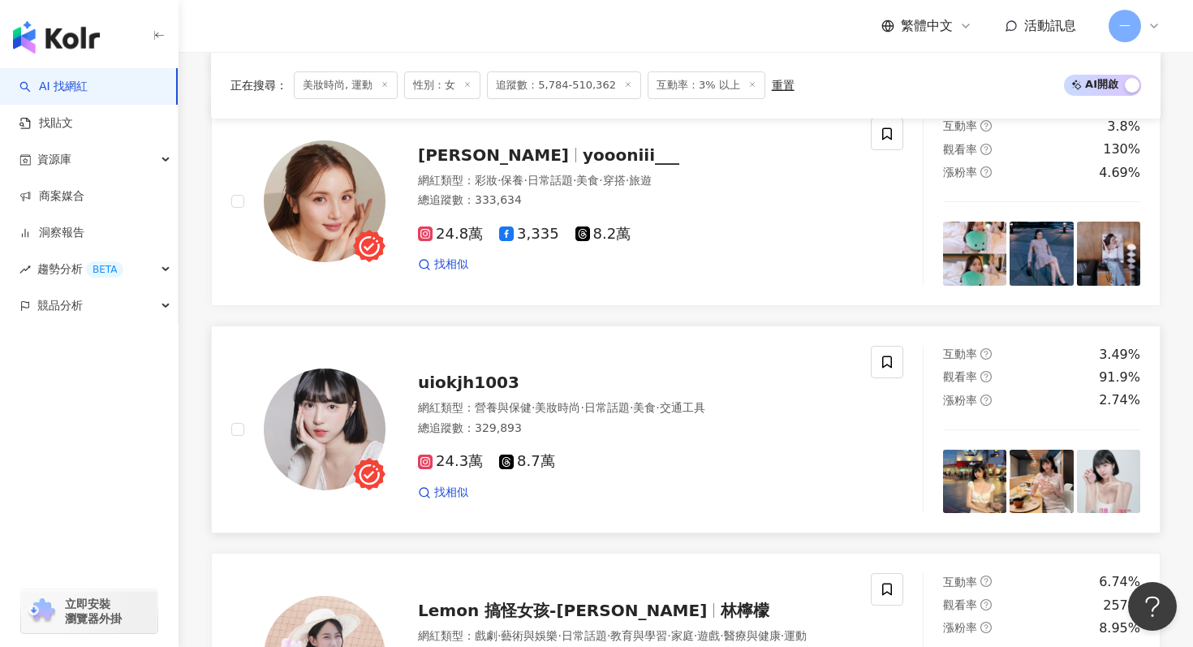
click at [472, 374] on span "uiokjh1003" at bounding box center [468, 382] width 101 height 19
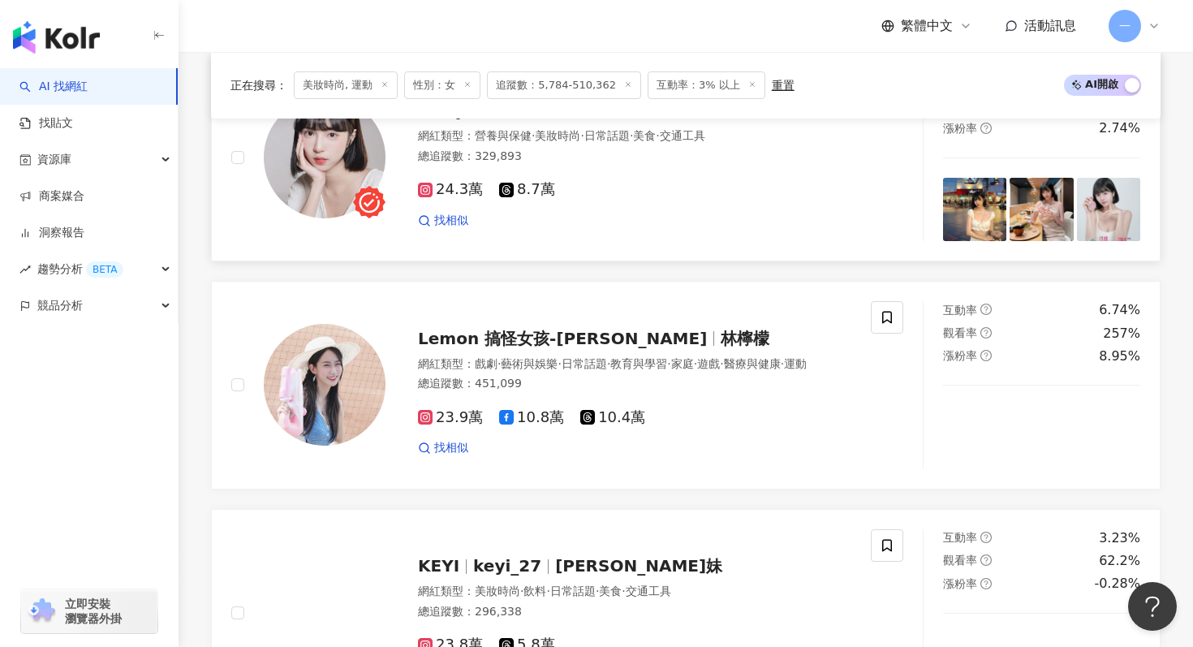
scroll to position [1983, 0]
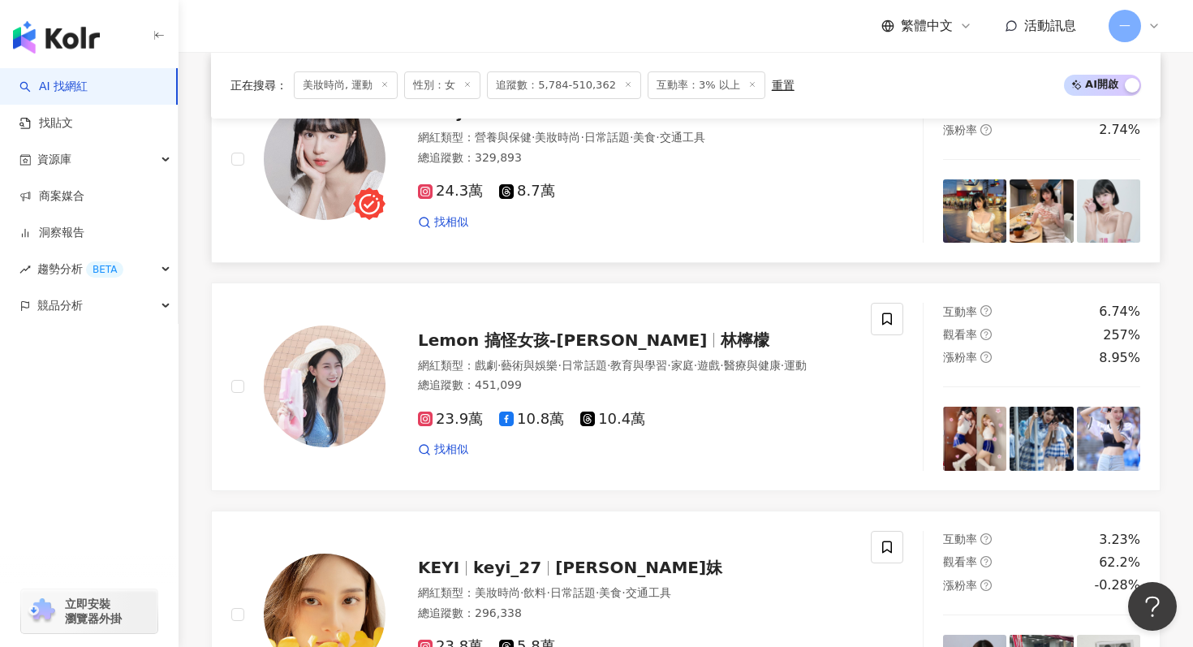
click at [501, 359] on span "·" at bounding box center [498, 365] width 3 height 13
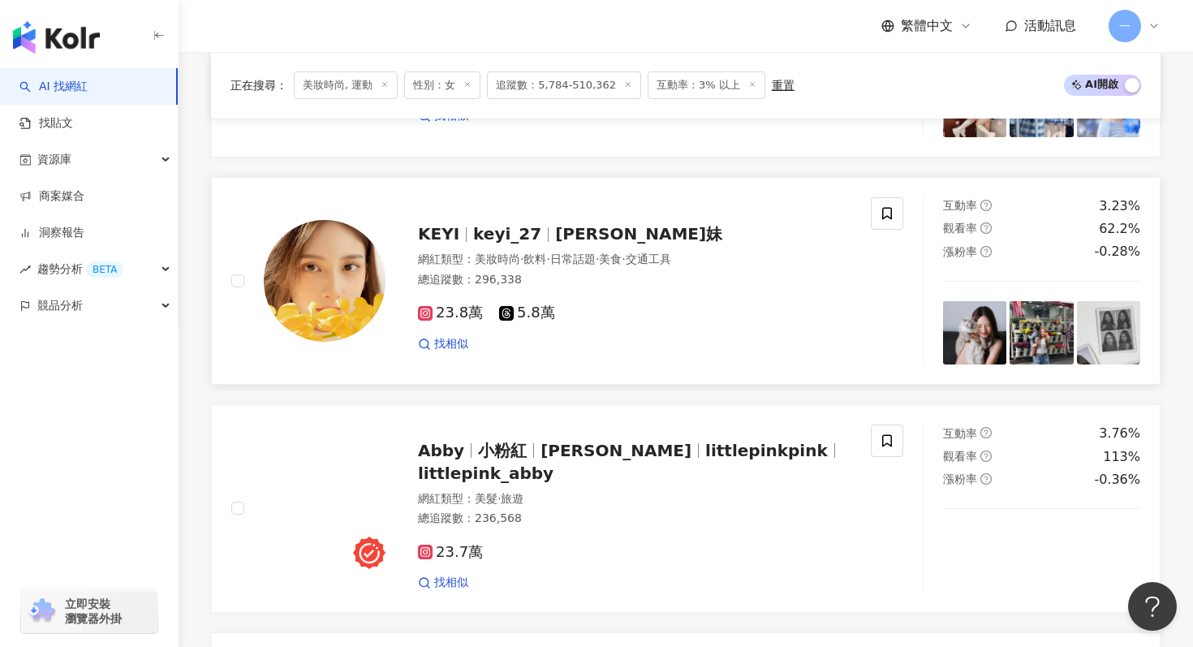
scroll to position [2332, 0]
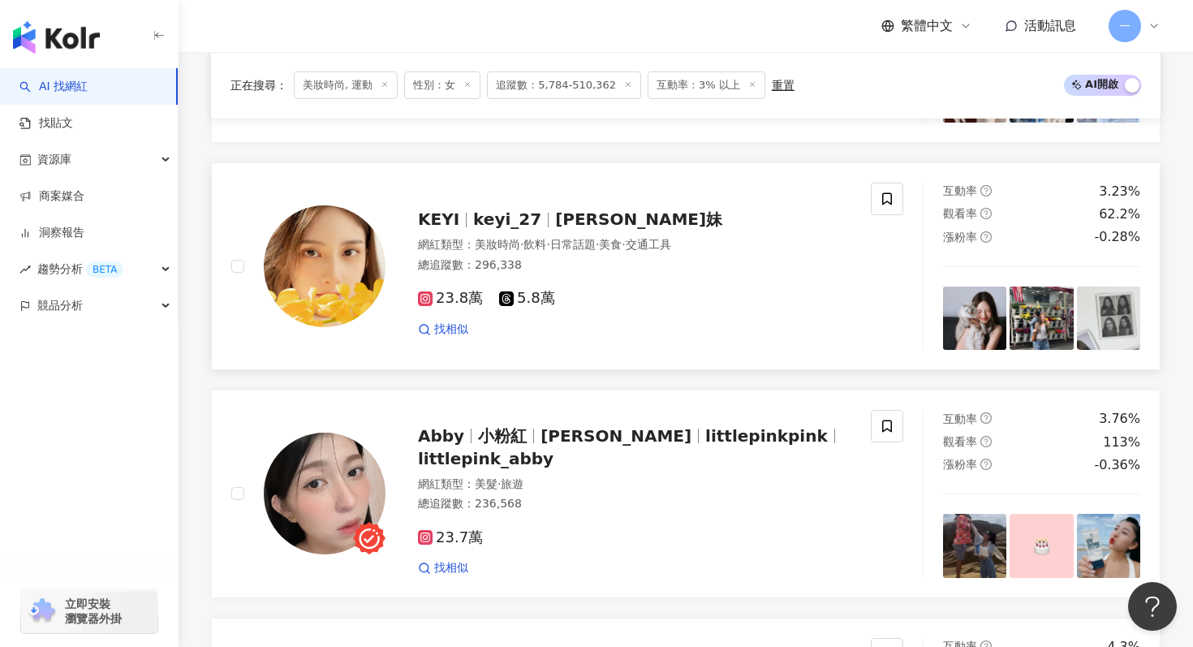
click at [555, 210] on span "珂妹" at bounding box center [638, 218] width 167 height 19
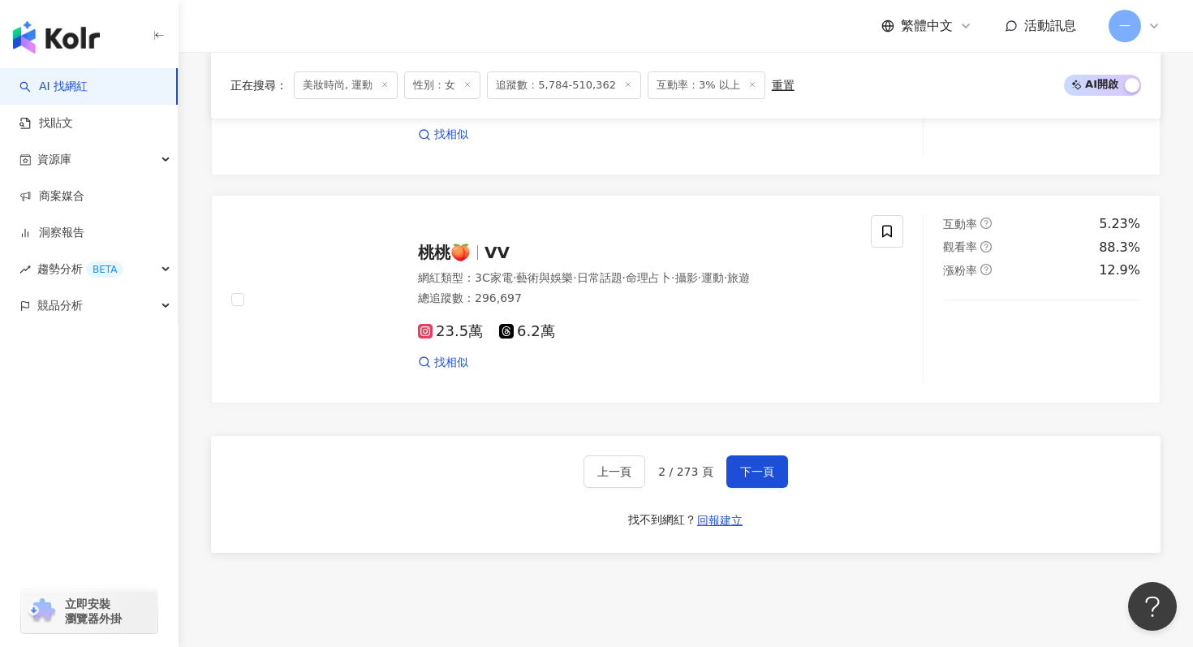
scroll to position [3000, 0]
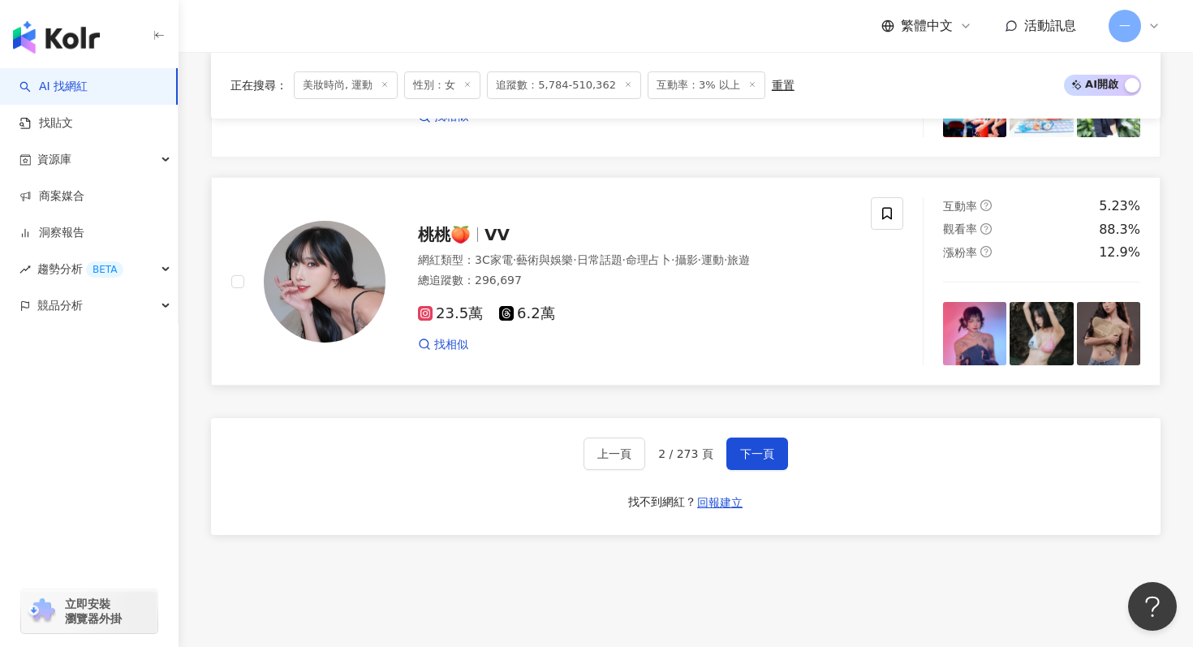
click at [450, 225] on span "桃桃🍑" at bounding box center [444, 234] width 53 height 19
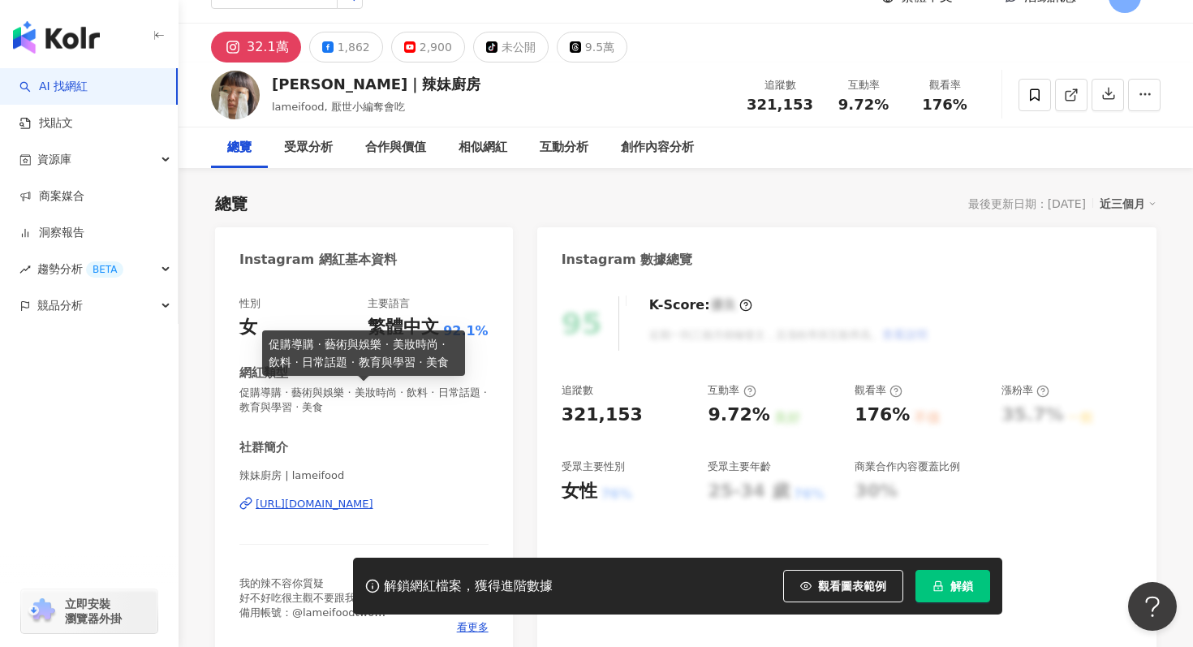
scroll to position [30, 0]
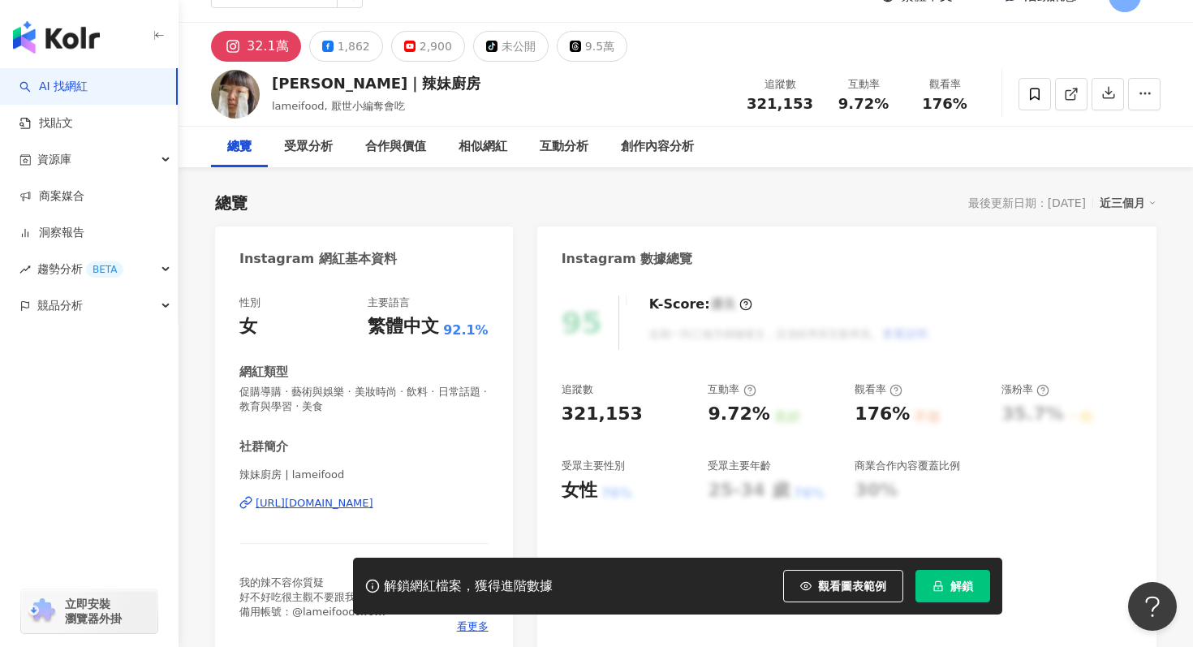
click at [333, 504] on div "https://www.instagram.com/lameifood/" at bounding box center [315, 503] width 118 height 15
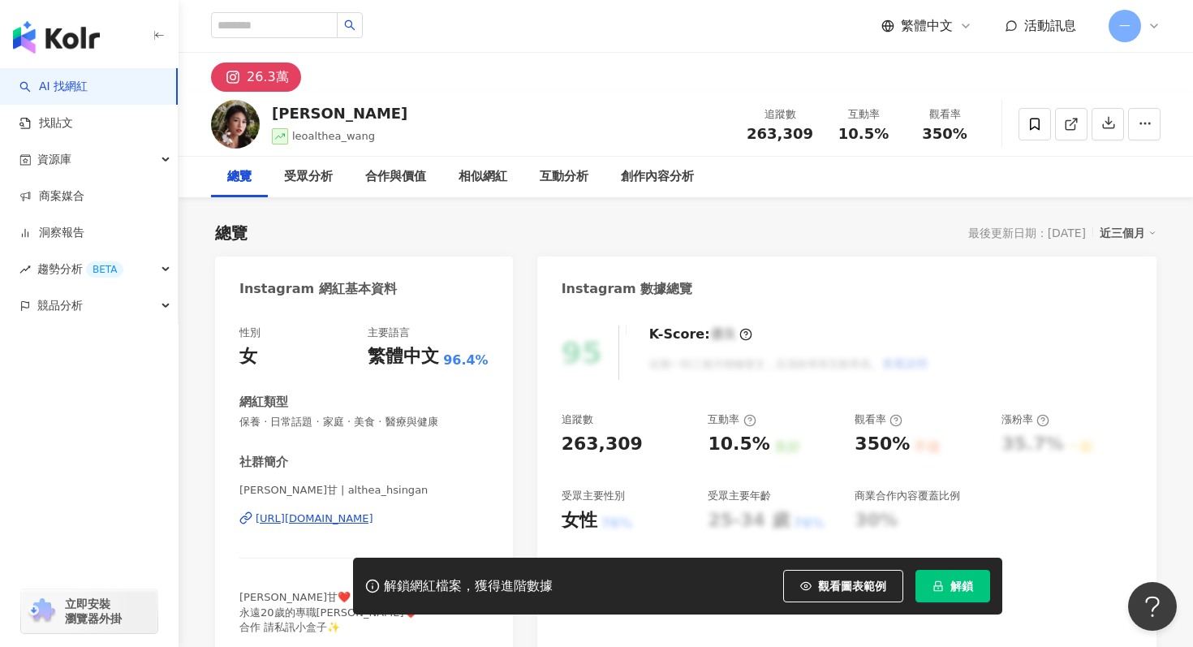
click at [269, 85] on div "26.3萬" at bounding box center [268, 77] width 42 height 23
click at [229, 87] on button "26.3萬" at bounding box center [256, 76] width 90 height 29
click at [355, 140] on span "leoalthea_wang" at bounding box center [333, 136] width 83 height 12
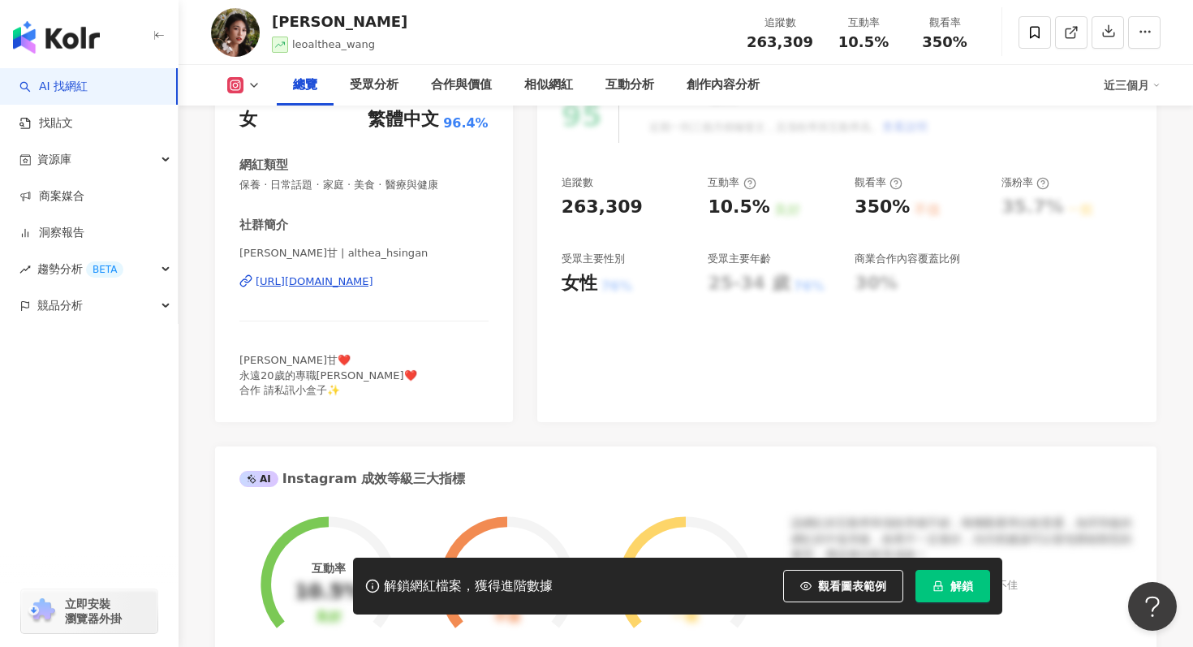
scroll to position [255, 0]
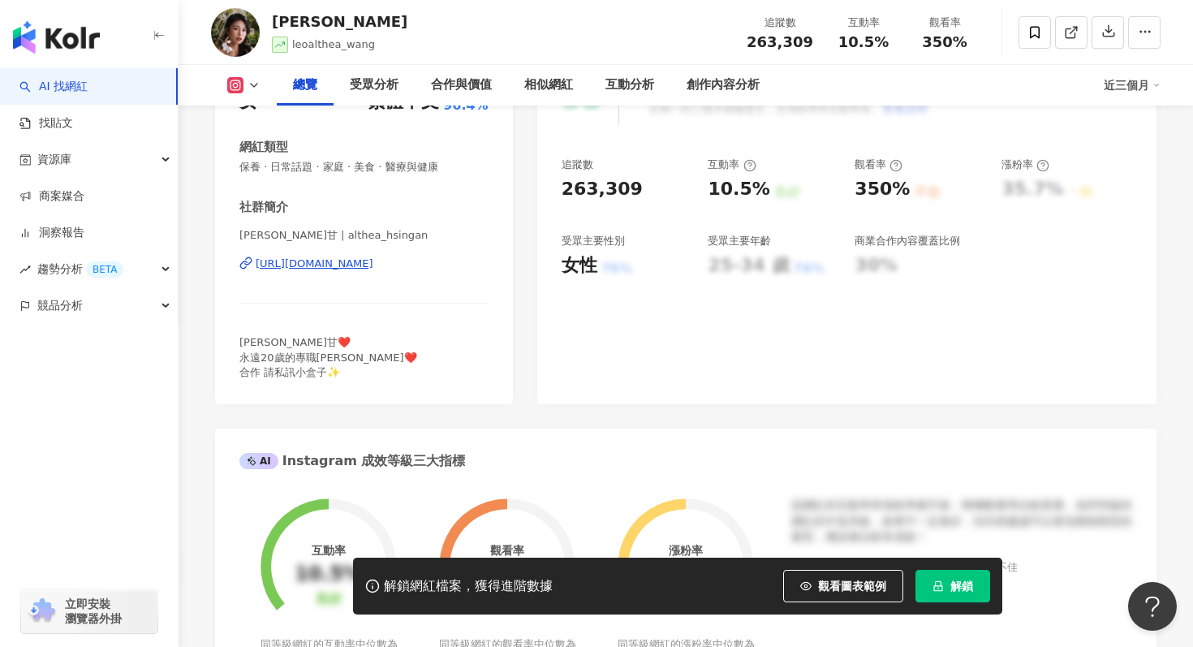
click at [370, 265] on div "https://www.instagram.com/althea_hsingan/" at bounding box center [315, 263] width 118 height 15
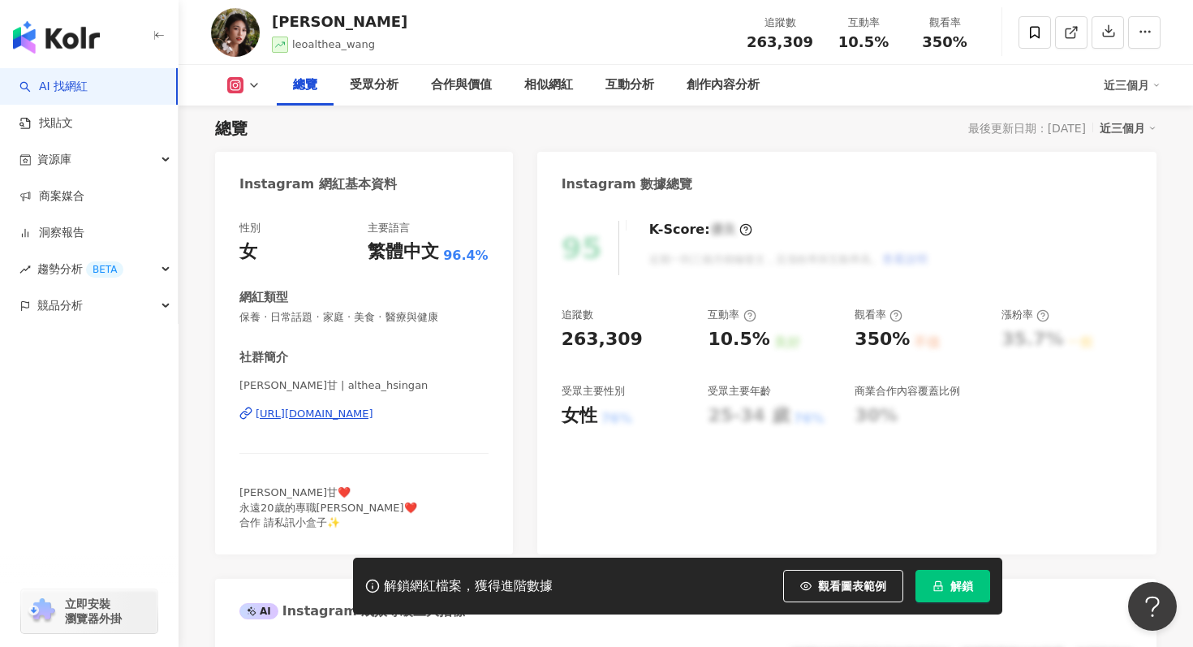
scroll to position [0, 0]
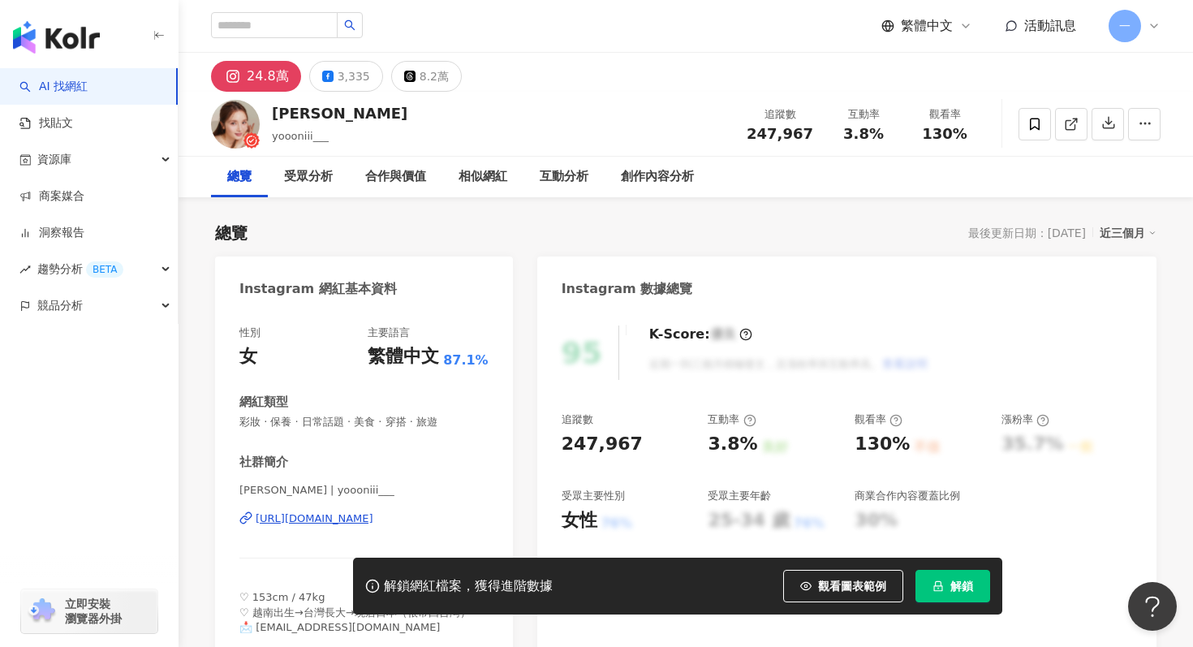
click at [329, 523] on div "https://www.instagram.com/yoooniii___/" at bounding box center [315, 518] width 118 height 15
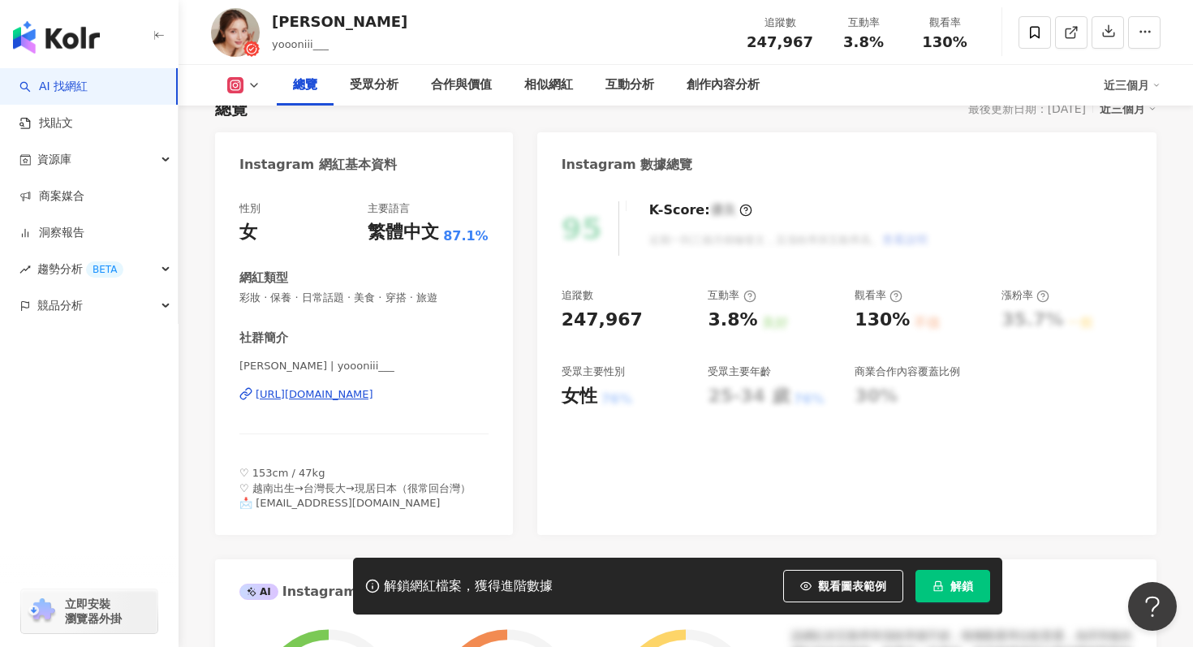
scroll to position [127, 0]
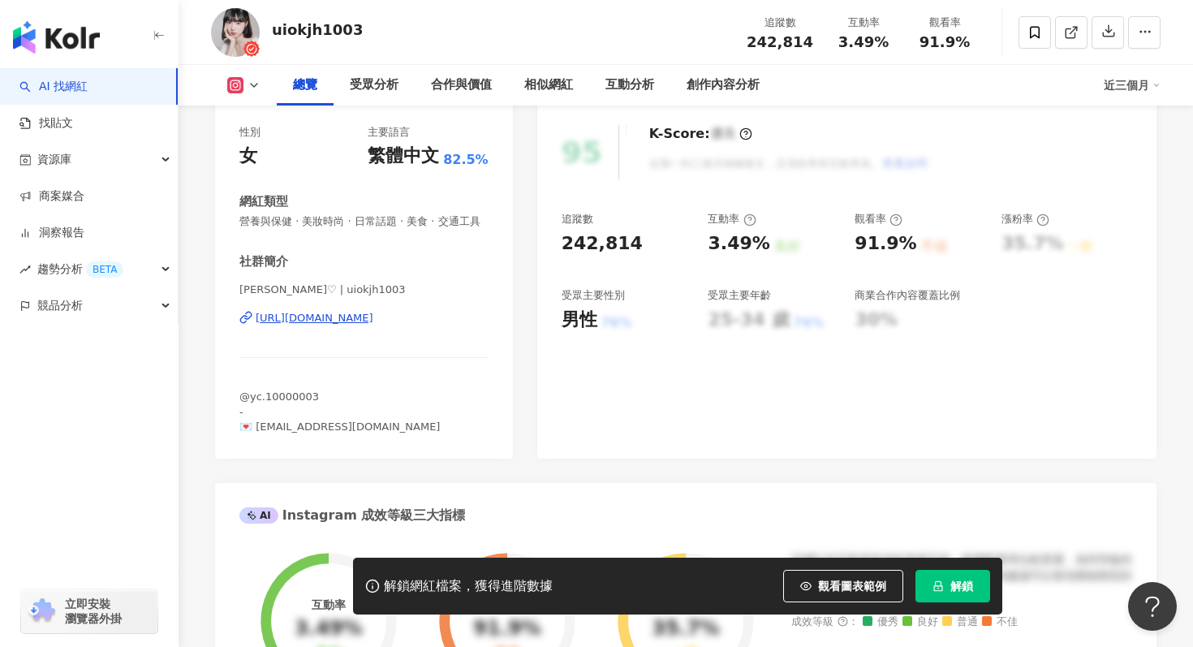
scroll to position [201, 0]
click at [373, 325] on div "[URL][DOMAIN_NAME]" at bounding box center [315, 317] width 118 height 15
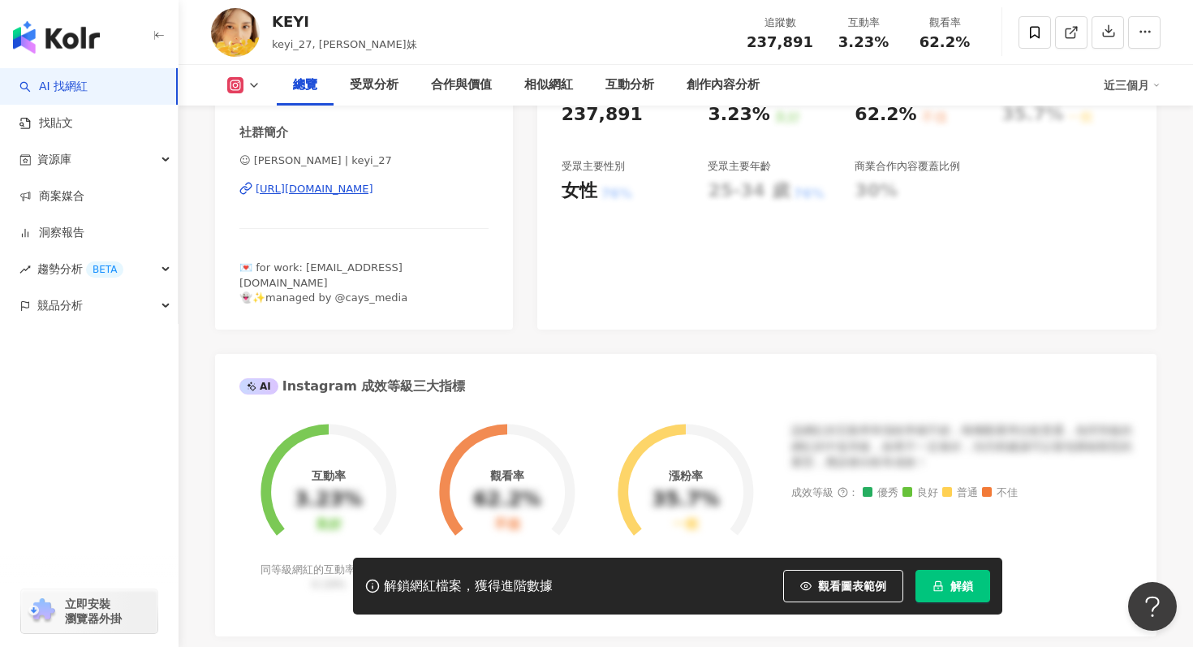
scroll to position [338, 0]
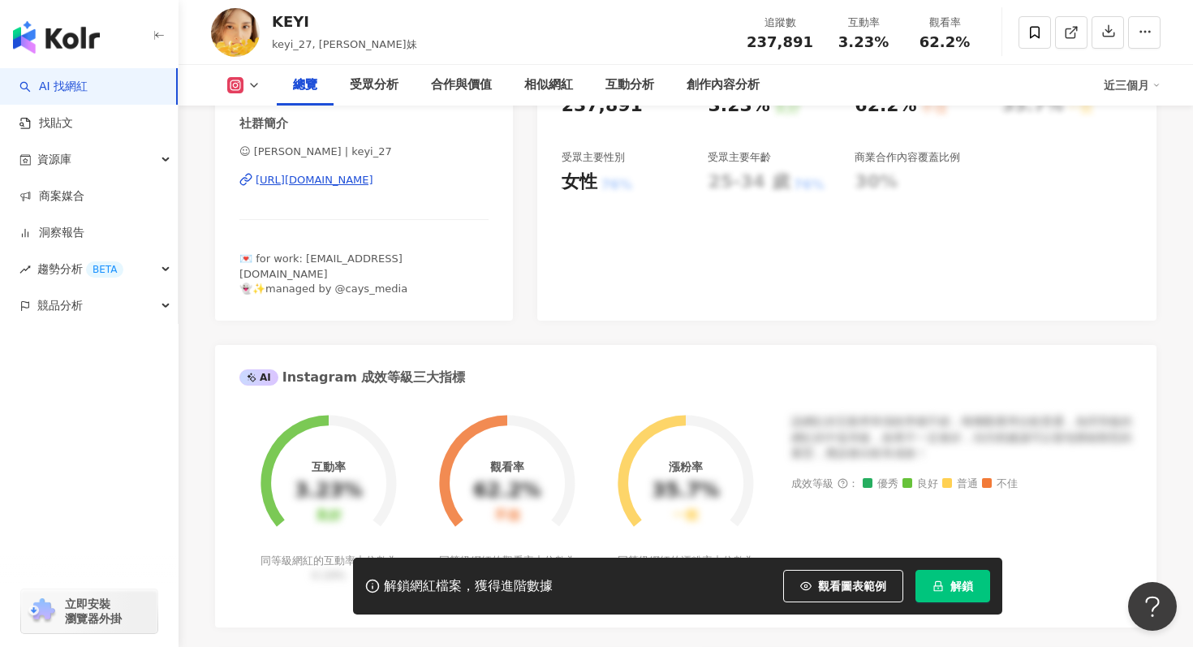
click at [373, 177] on div "https://www.instagram.com/keyi_27/" at bounding box center [315, 180] width 118 height 15
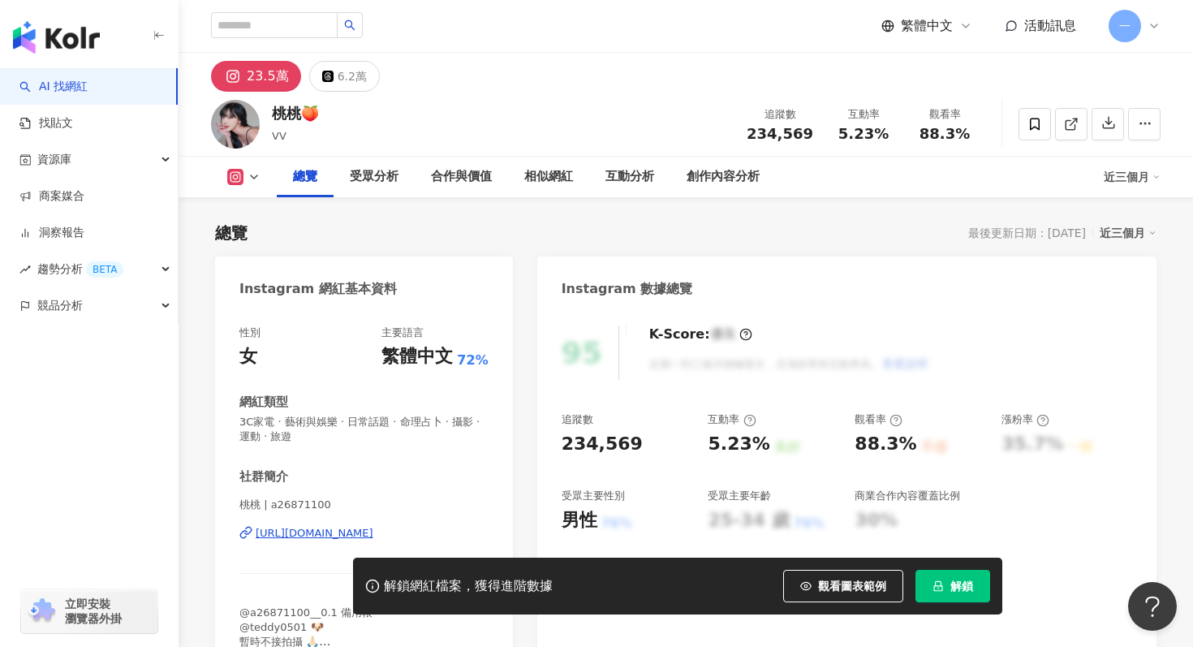
click at [247, 80] on div "23.5萬" at bounding box center [268, 76] width 42 height 23
click at [336, 535] on div "[URL][DOMAIN_NAME]" at bounding box center [315, 533] width 118 height 15
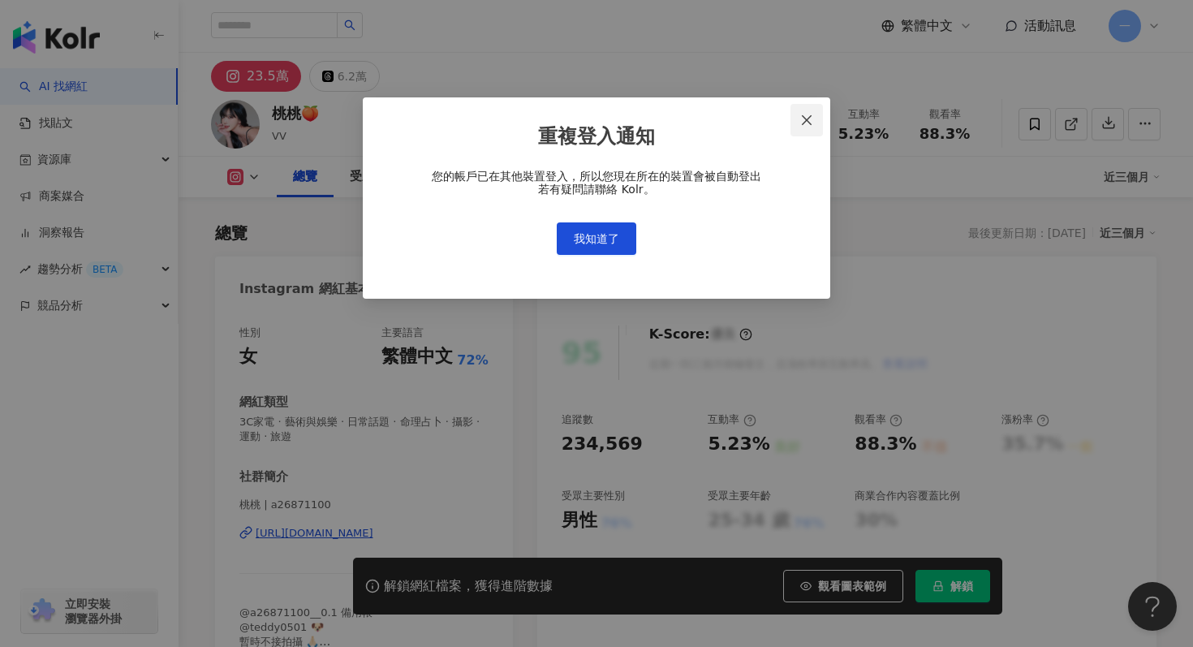
click at [816, 121] on span "Close" at bounding box center [806, 120] width 32 height 13
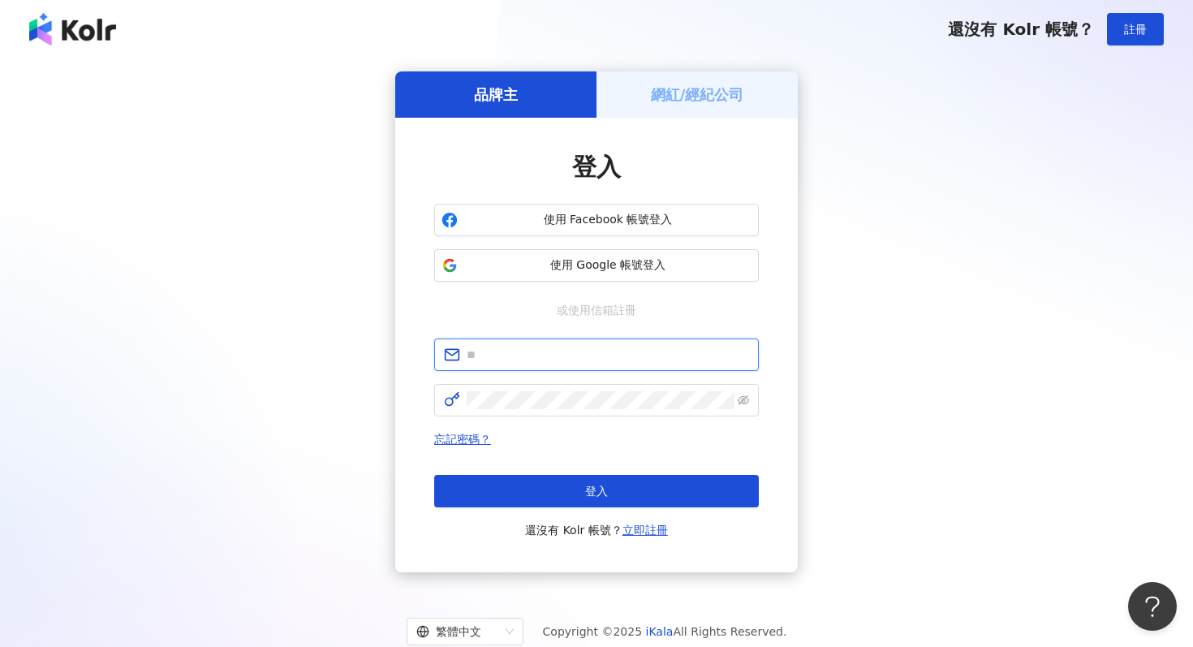
type input "**********"
